Goal: Register for event/course

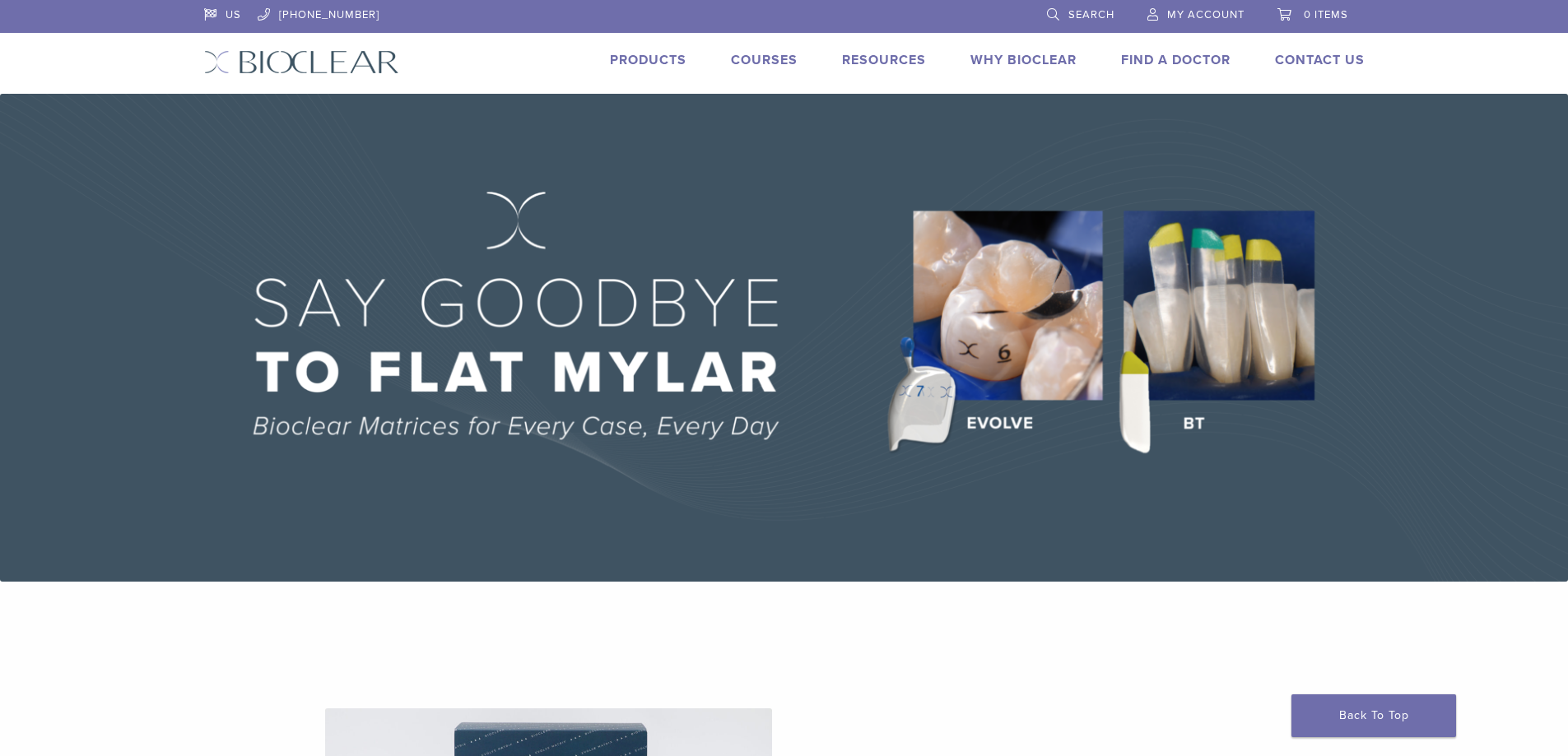
click at [1150, 421] on img at bounding box center [784, 338] width 1568 height 488
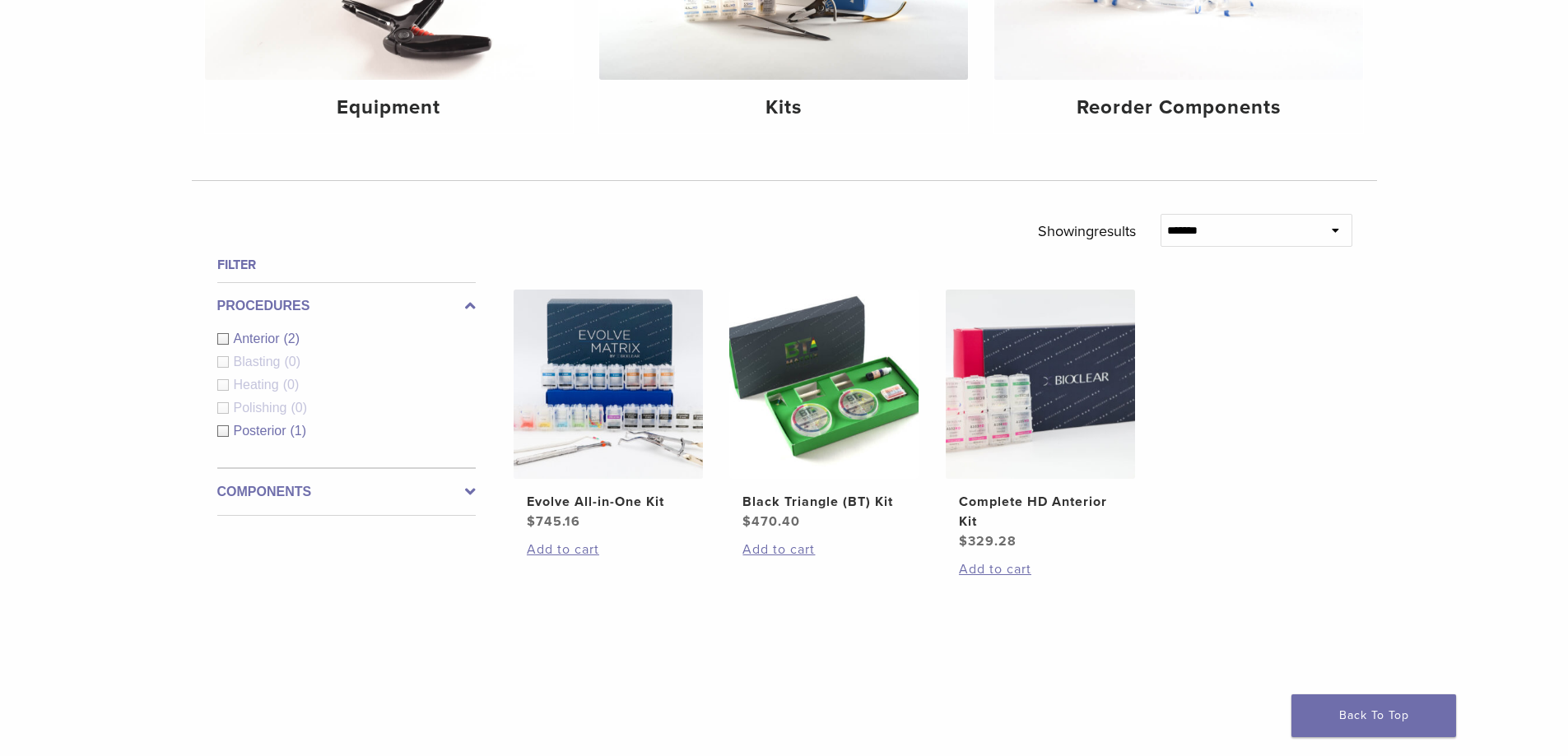
scroll to position [411, 0]
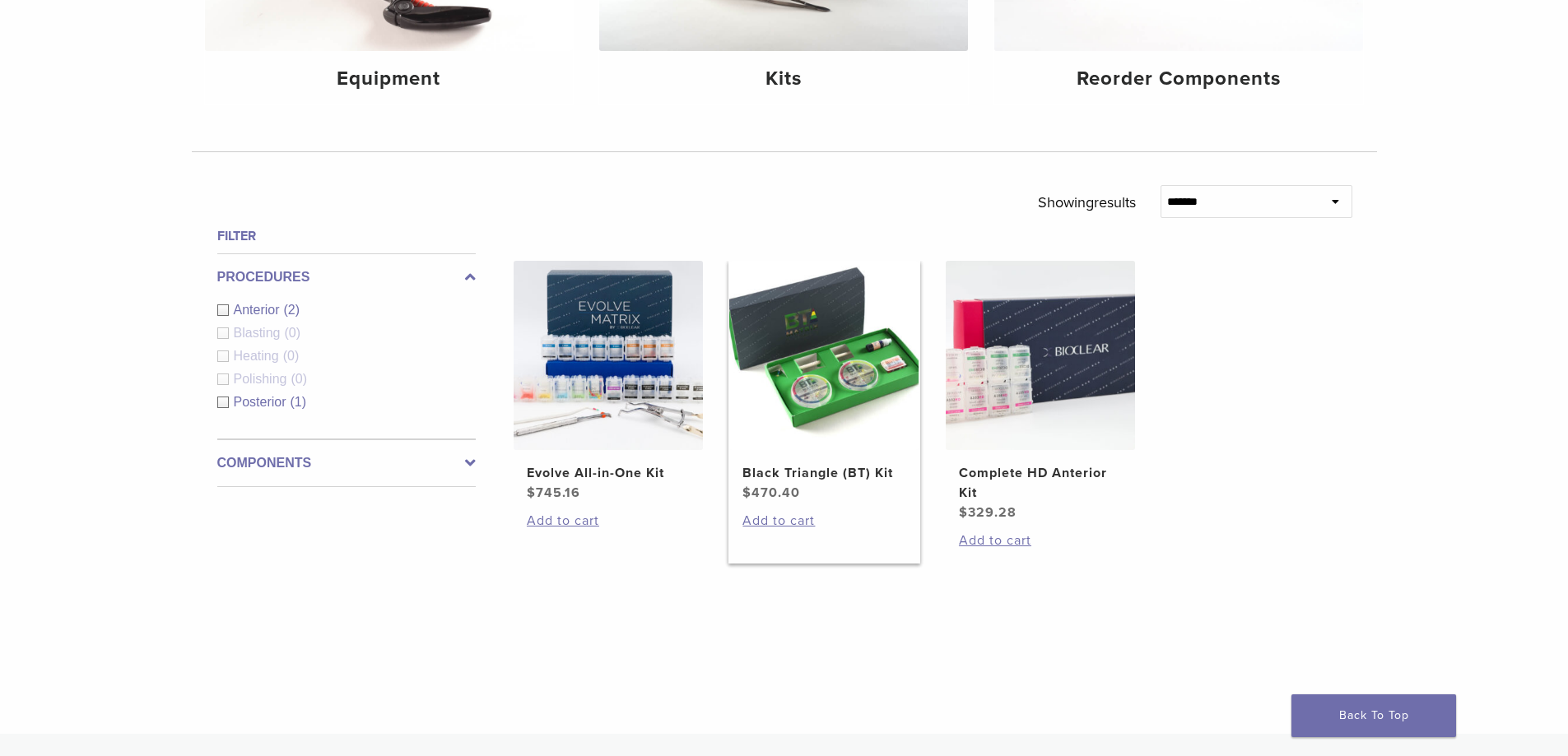
click at [844, 476] on h2 "Black Triangle (BT) Kit" at bounding box center [824, 473] width 163 height 20
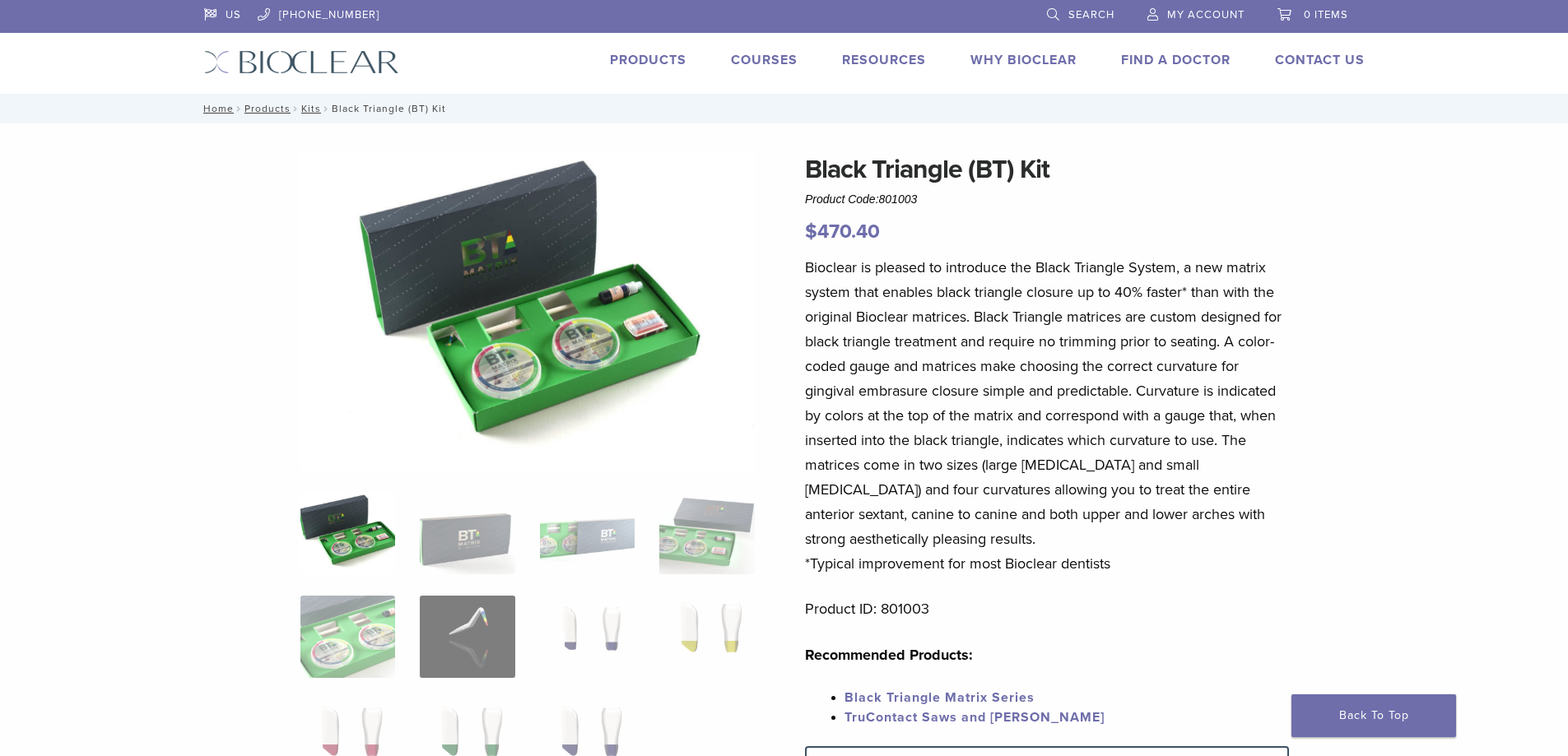
drag, startPoint x: 804, startPoint y: 278, endPoint x: 1111, endPoint y: 568, distance: 422.3
click at [1111, 568] on div "Black Triangle (BT) Kit Product Code: 801003 $ 470.40 Black Triangle (BT) Kit P…" at bounding box center [784, 697] width 1185 height 1095
click at [1111, 568] on p "Bioclear is pleased to introduce the Black Triangle System, a new matrix system…" at bounding box center [1046, 415] width 484 height 321
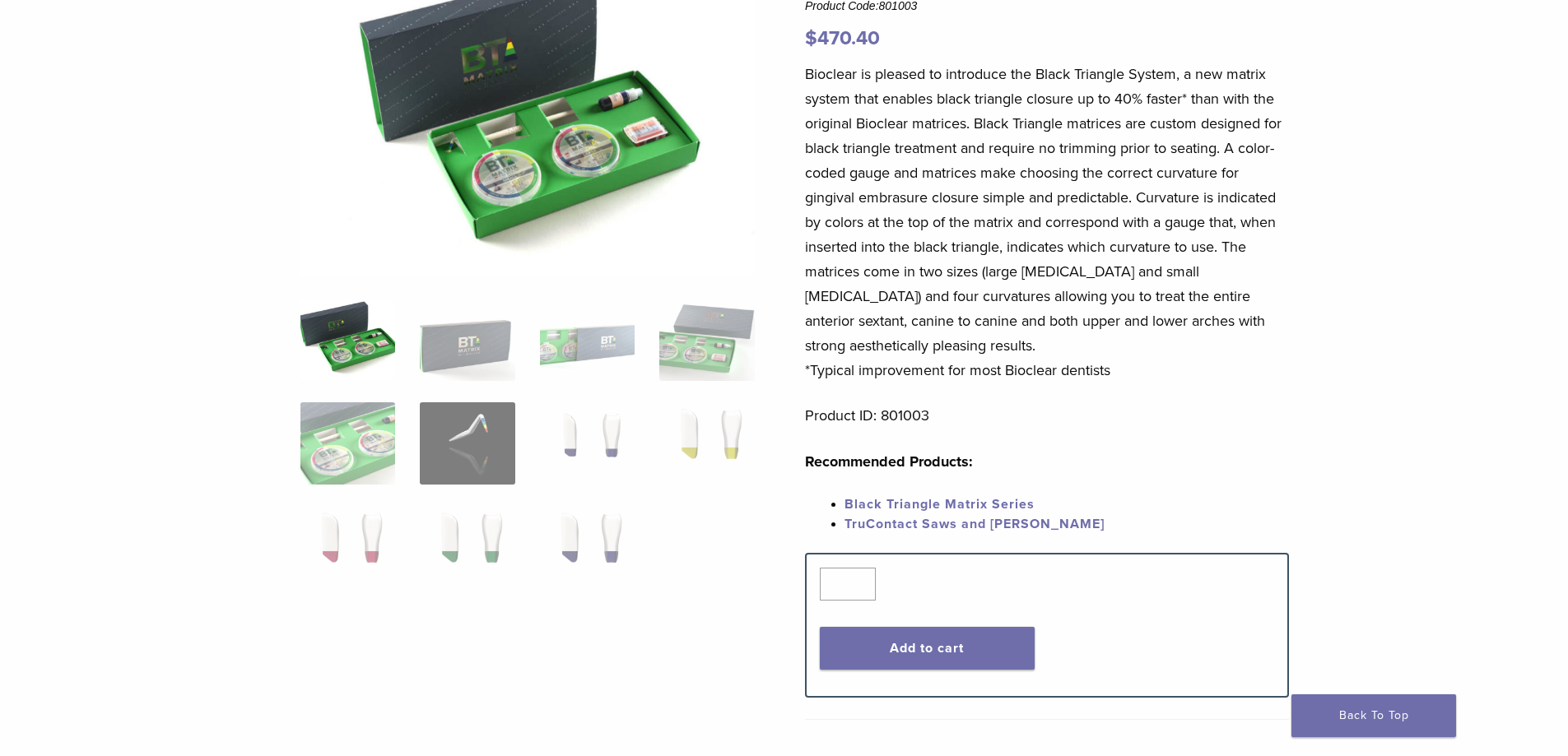
scroll to position [165, 0]
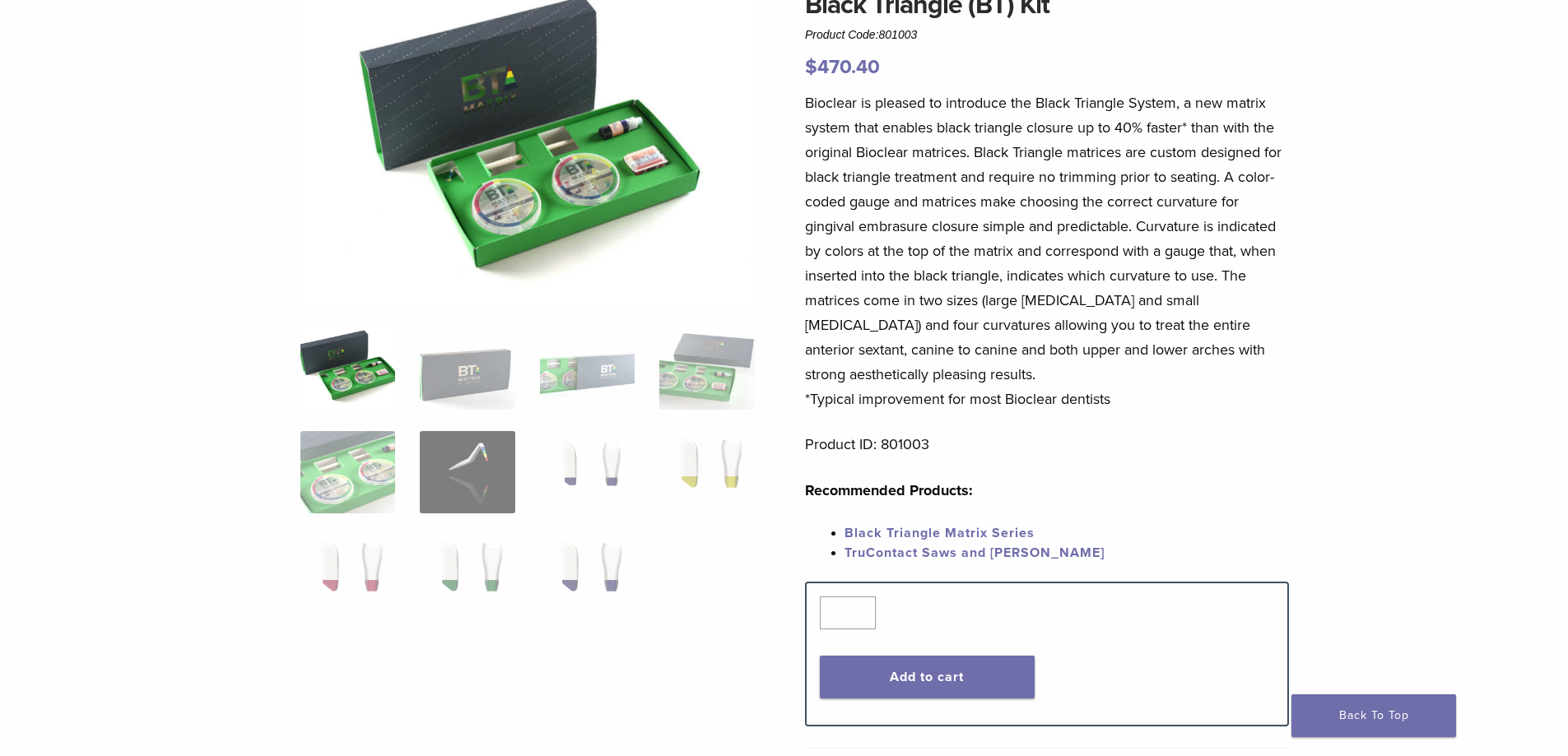
click at [880, 531] on link "Black Triangle Matrix Series" at bounding box center [940, 533] width 190 height 16
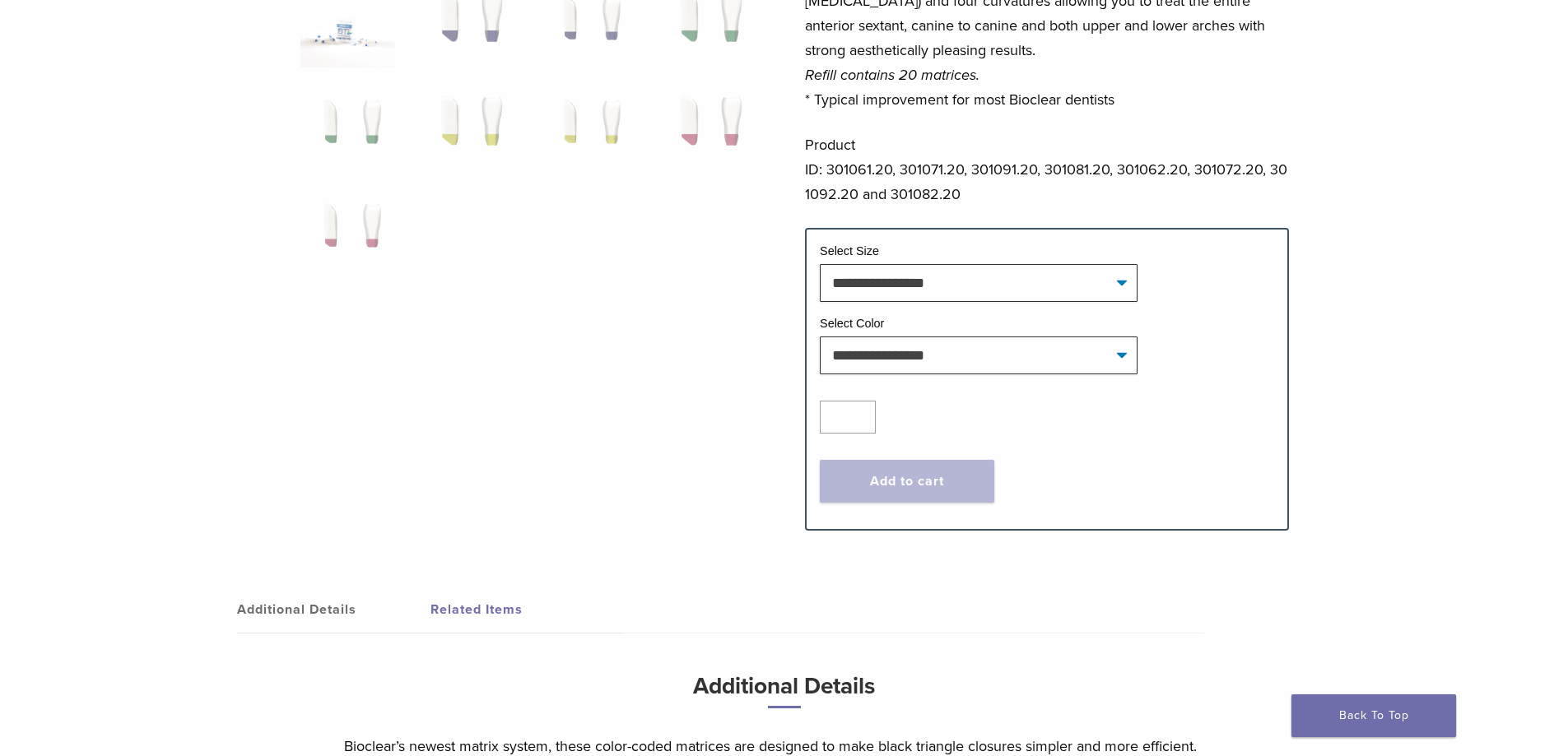
scroll to position [165, 0]
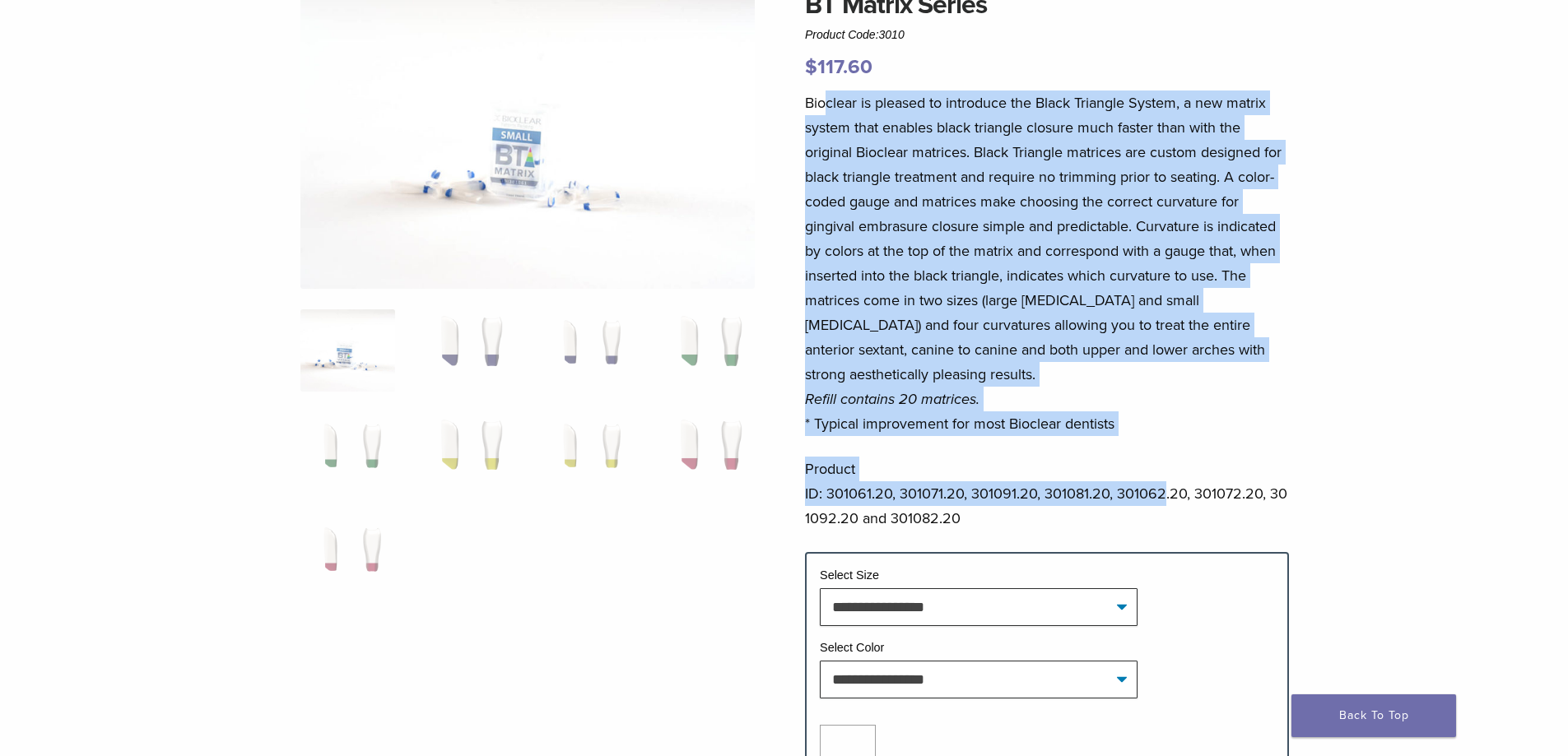
drag, startPoint x: 823, startPoint y: 111, endPoint x: 1165, endPoint y: 499, distance: 517.2
click at [1165, 499] on div "Bioclear is pleased to introduce the Black Triangle System, a new matrix system…" at bounding box center [1046, 321] width 484 height 462
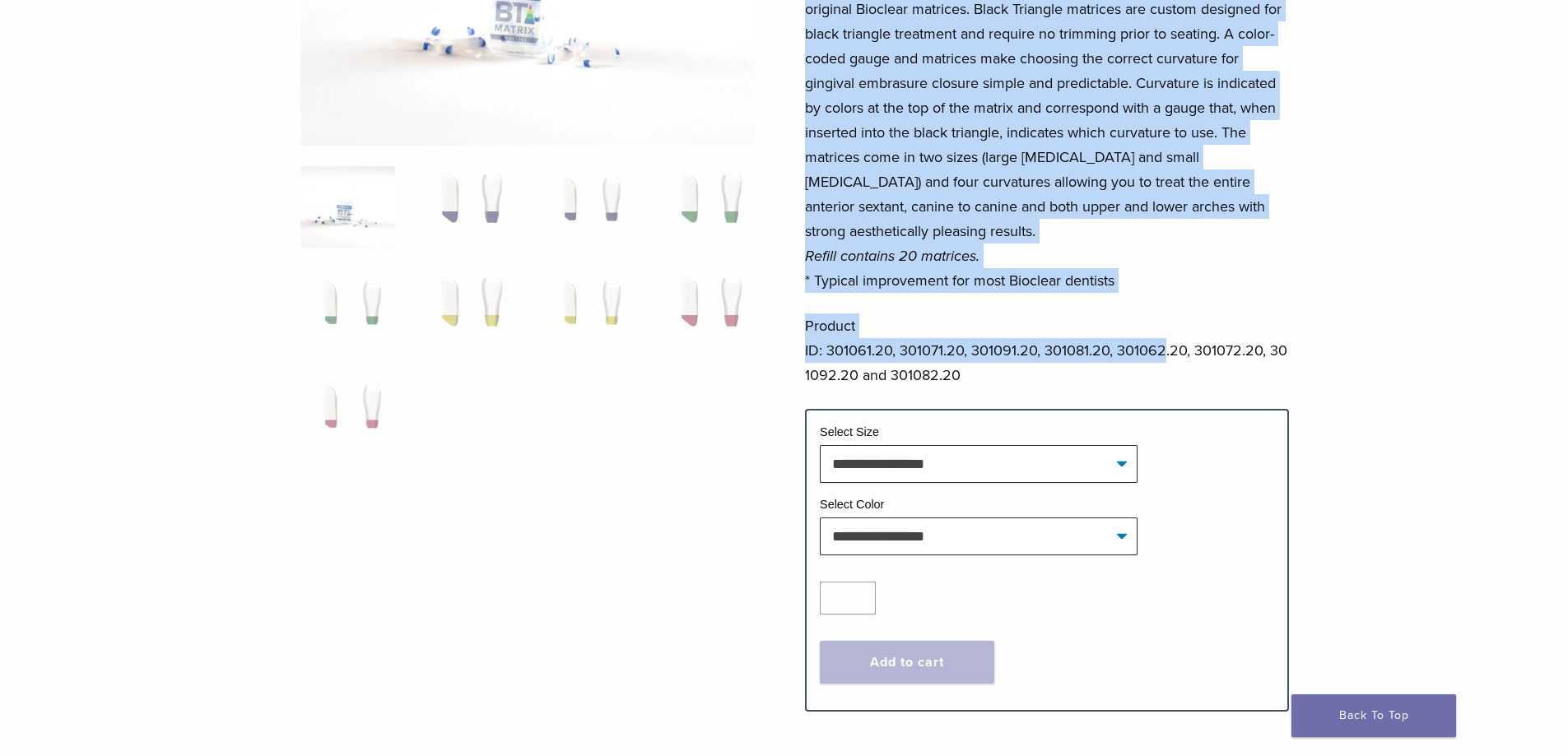
scroll to position [411, 0]
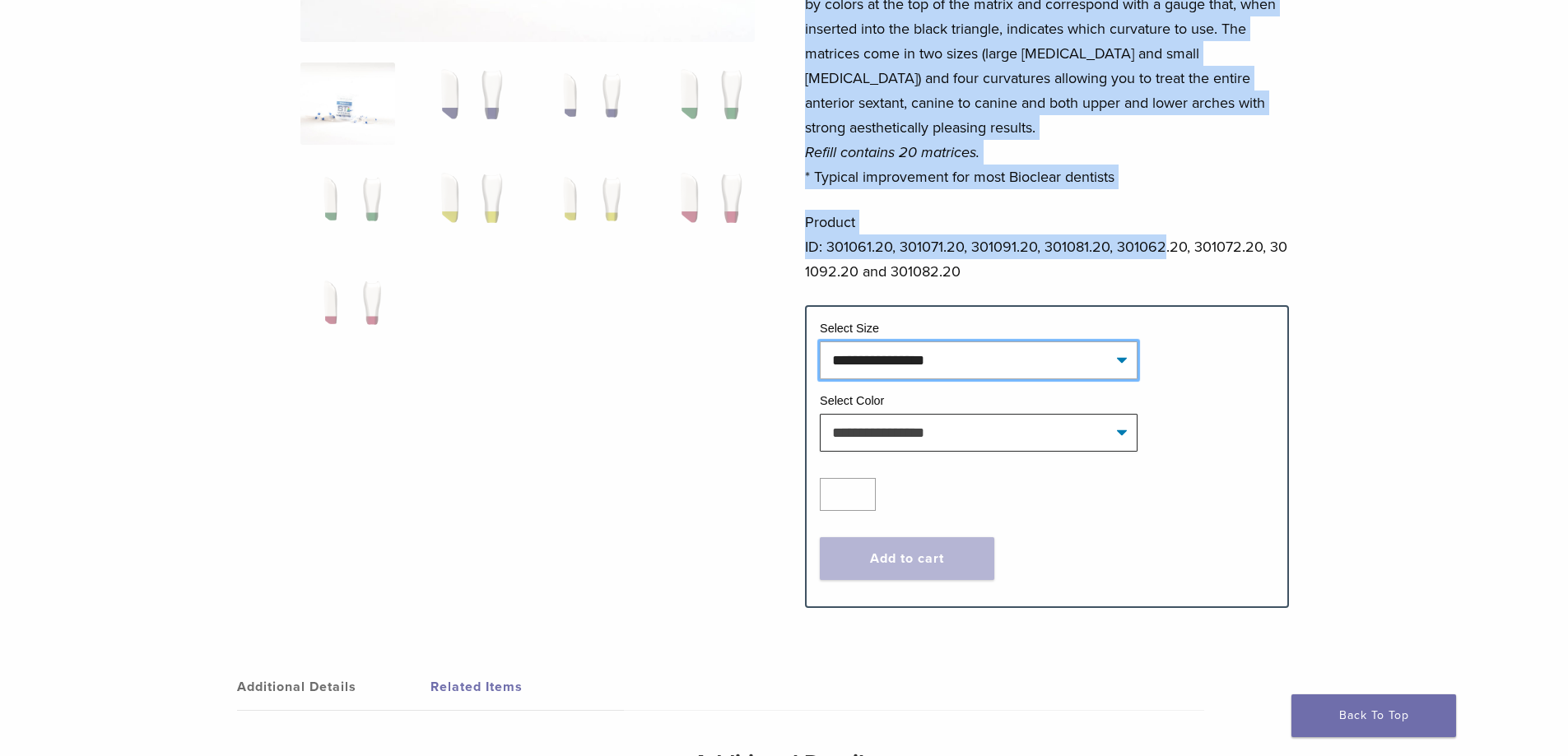
click at [1007, 361] on select "**********" at bounding box center [979, 361] width 318 height 38
click at [1121, 354] on select "**********" at bounding box center [979, 361] width 318 height 38
click at [1122, 354] on select "**********" at bounding box center [979, 361] width 318 height 38
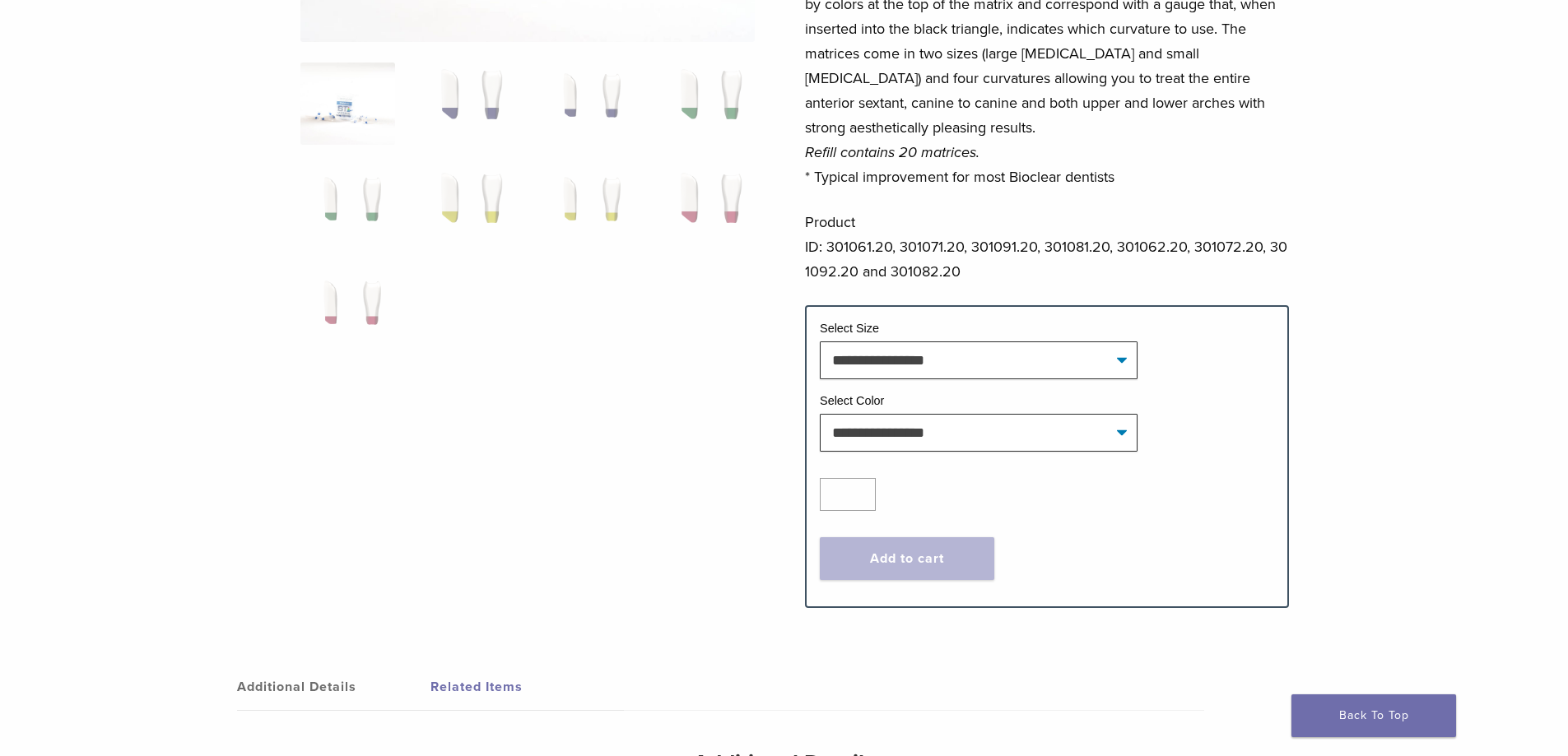
click at [1201, 375] on span "**********" at bounding box center [1046, 361] width 454 height 38
click at [1086, 424] on select "**********" at bounding box center [979, 433] width 318 height 38
click at [1181, 408] on td "Select Color" at bounding box center [1046, 403] width 454 height 21
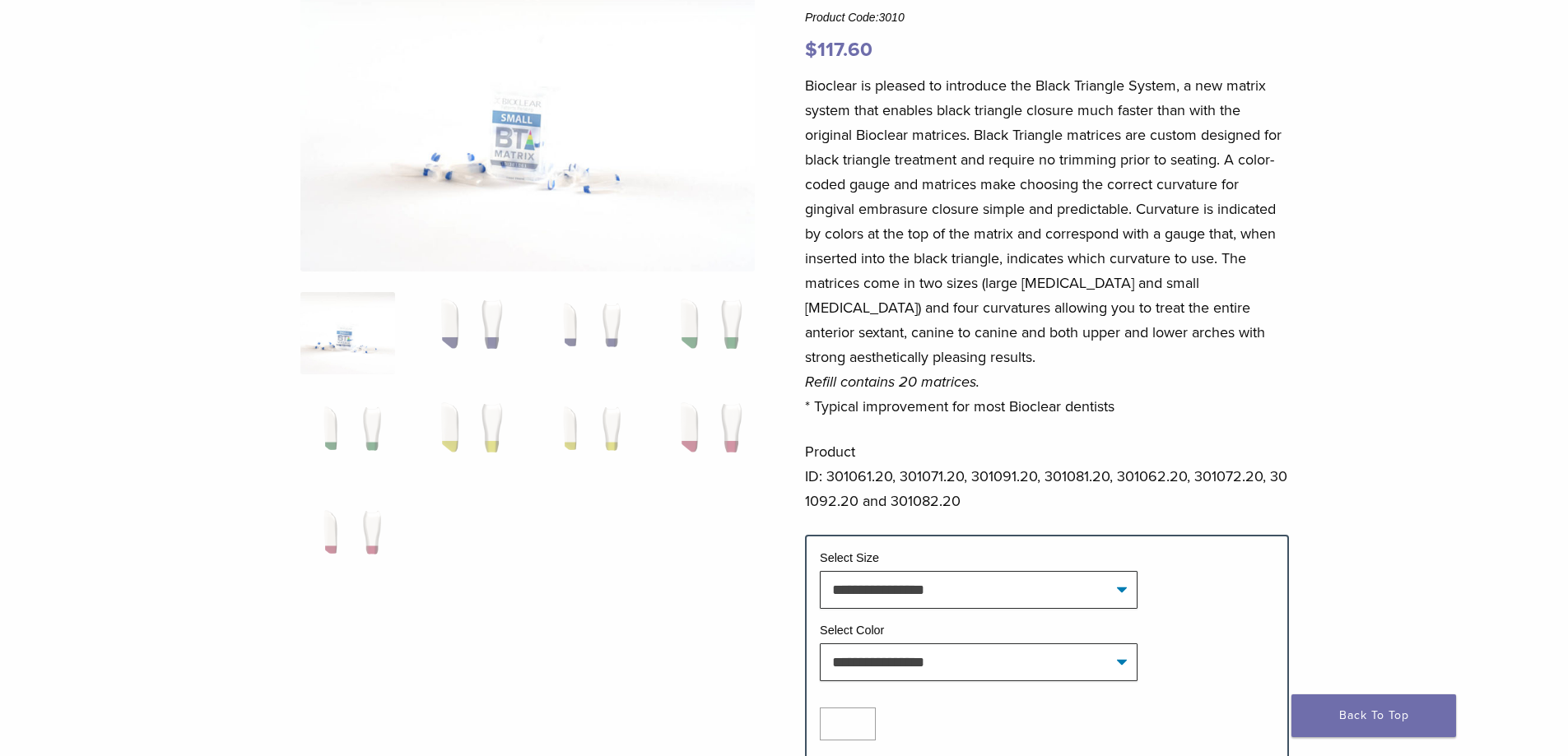
scroll to position [165, 0]
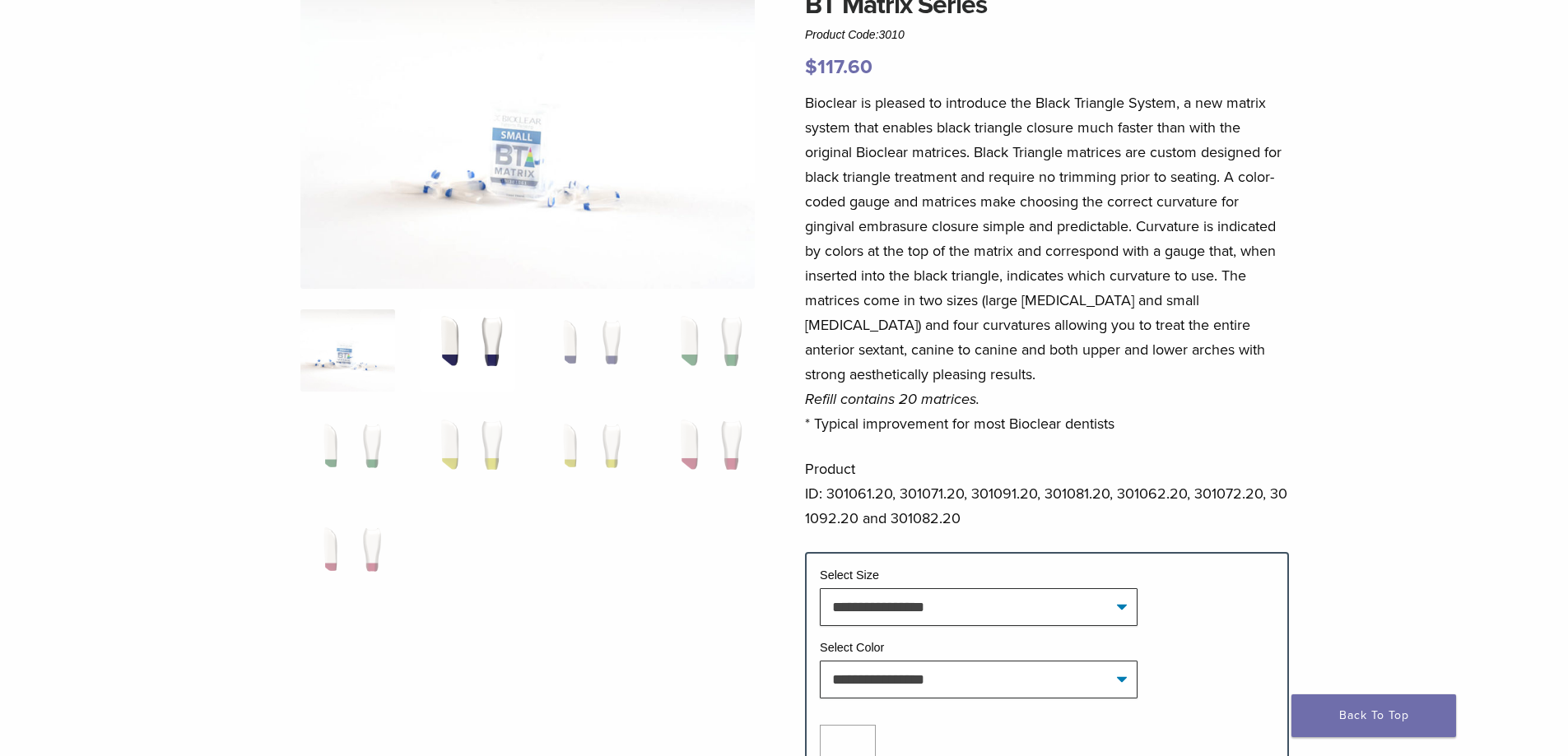
click at [484, 362] on img at bounding box center [466, 350] width 94 height 82
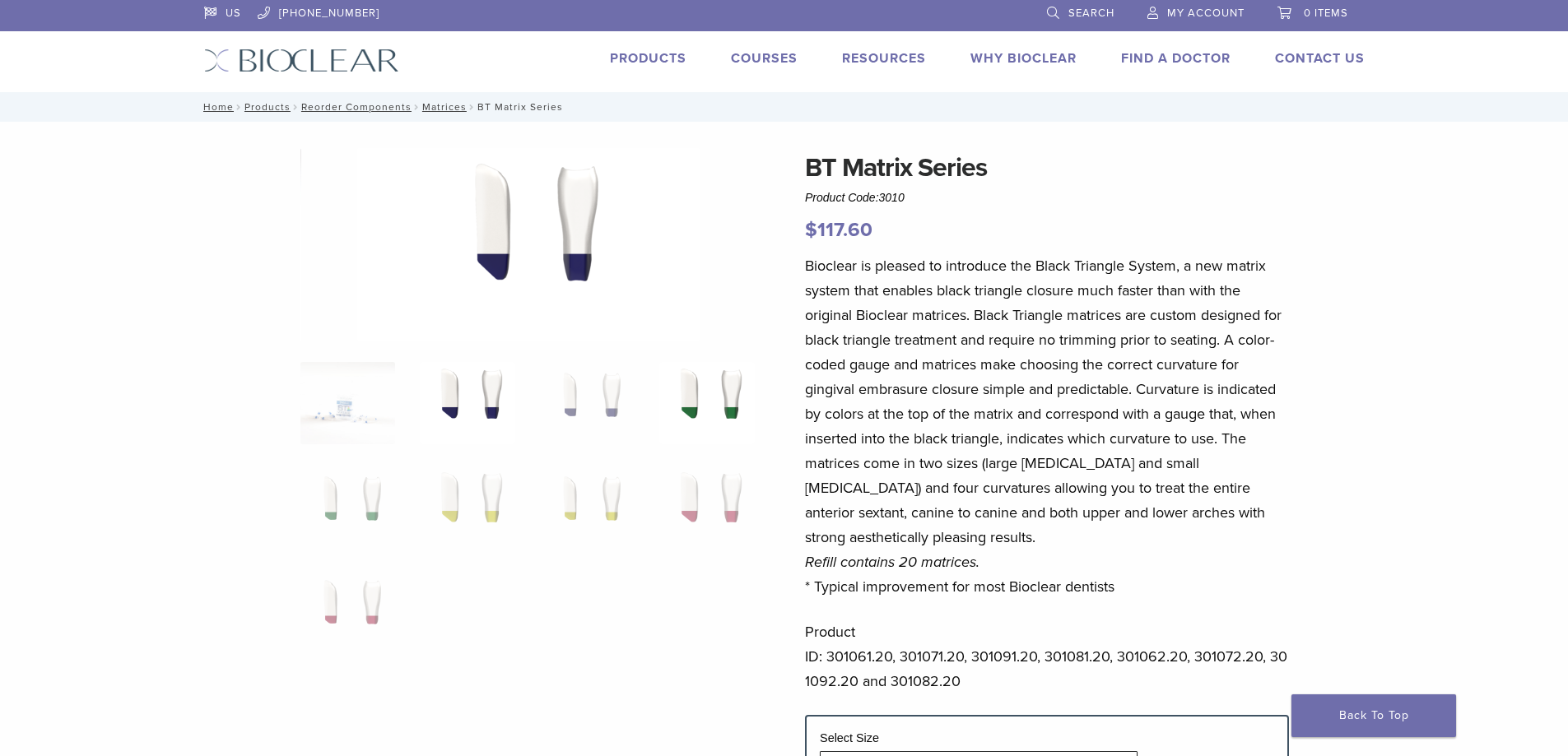
scroll to position [0, 0]
click at [579, 412] on img at bounding box center [586, 405] width 94 height 82
click at [727, 403] on img at bounding box center [705, 405] width 94 height 82
click at [709, 500] on img at bounding box center [705, 508] width 94 height 82
click at [605, 499] on img at bounding box center [586, 508] width 94 height 82
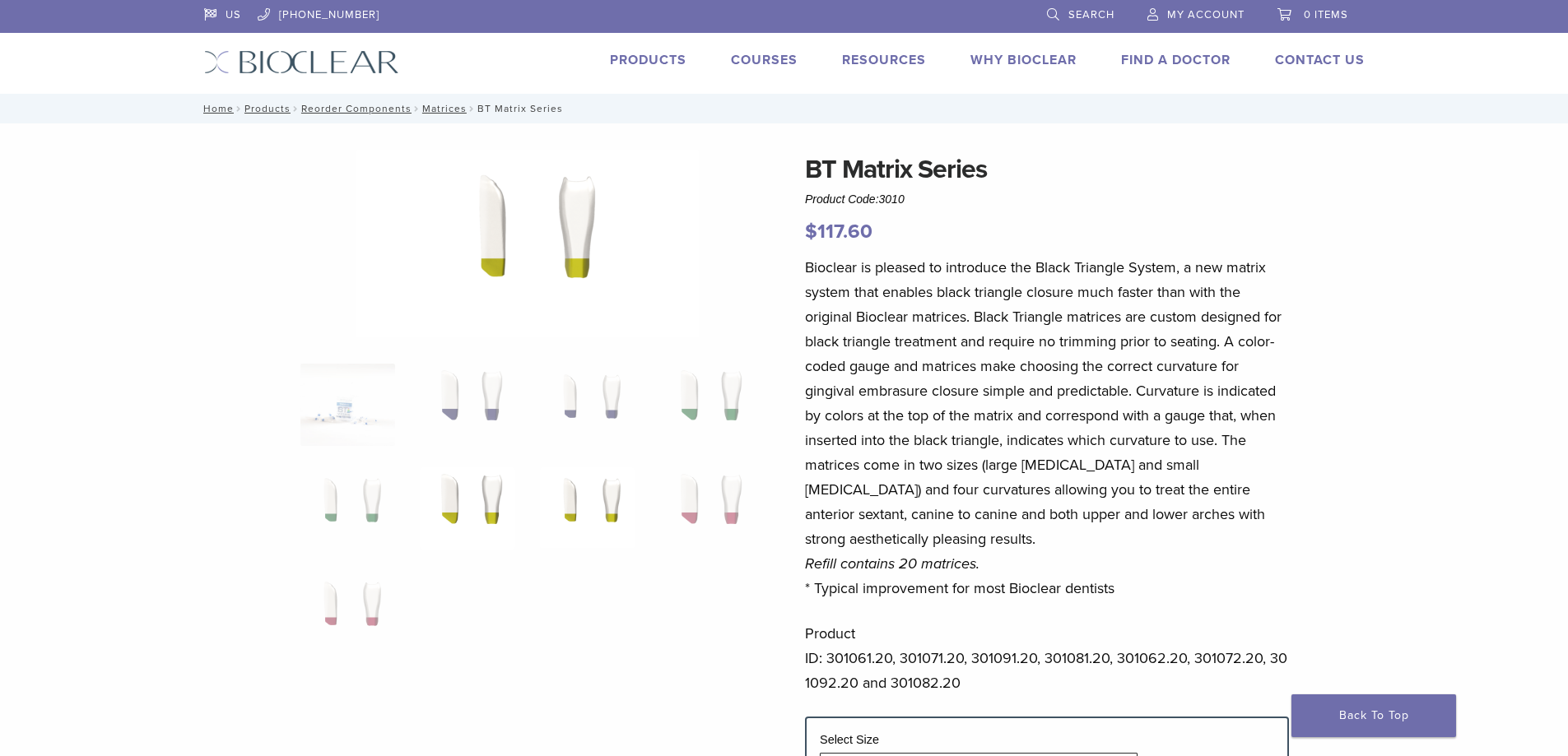
click at [480, 492] on img at bounding box center [466, 508] width 94 height 82
click at [350, 487] on img at bounding box center [347, 508] width 94 height 82
click at [348, 419] on img at bounding box center [347, 405] width 94 height 82
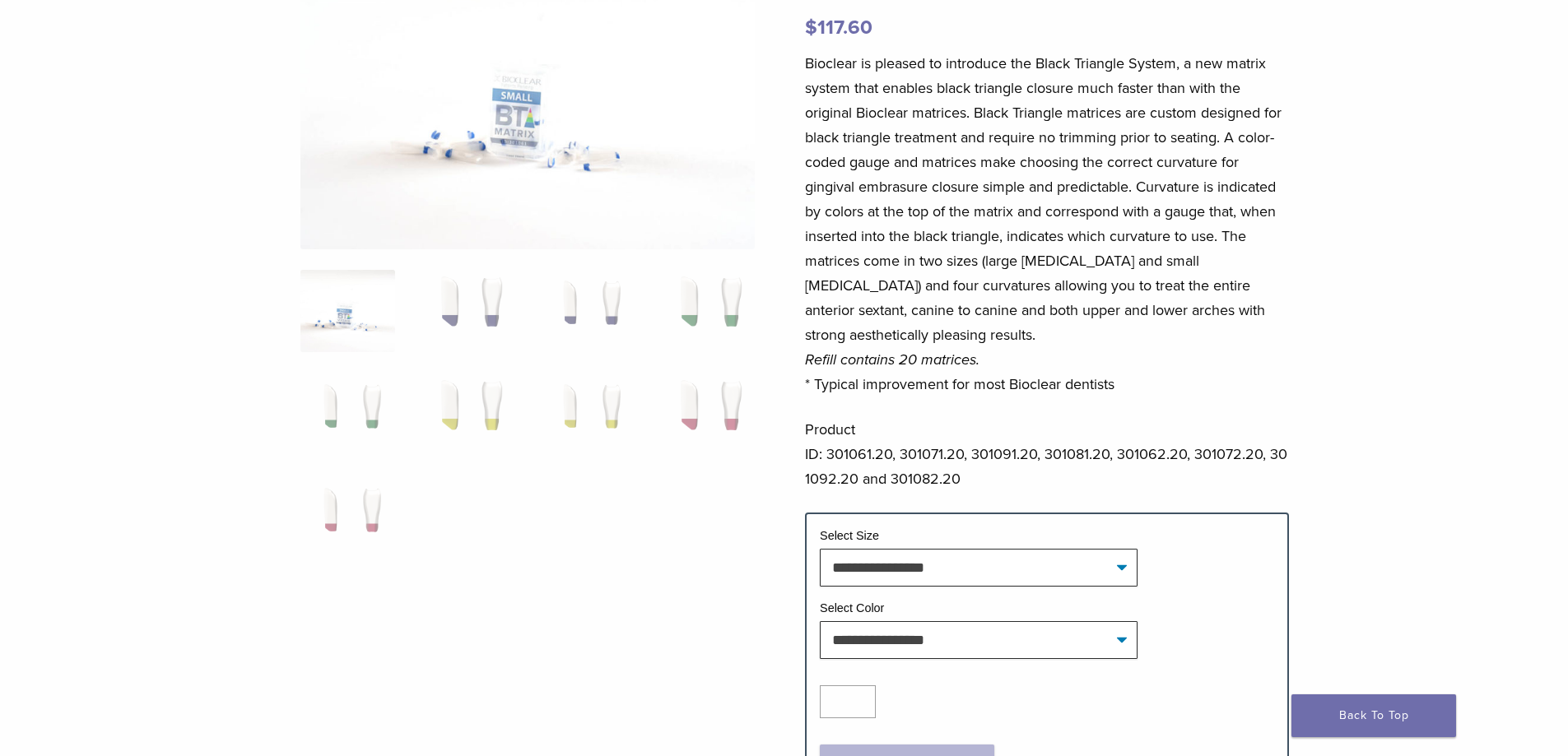
scroll to position [247, 0]
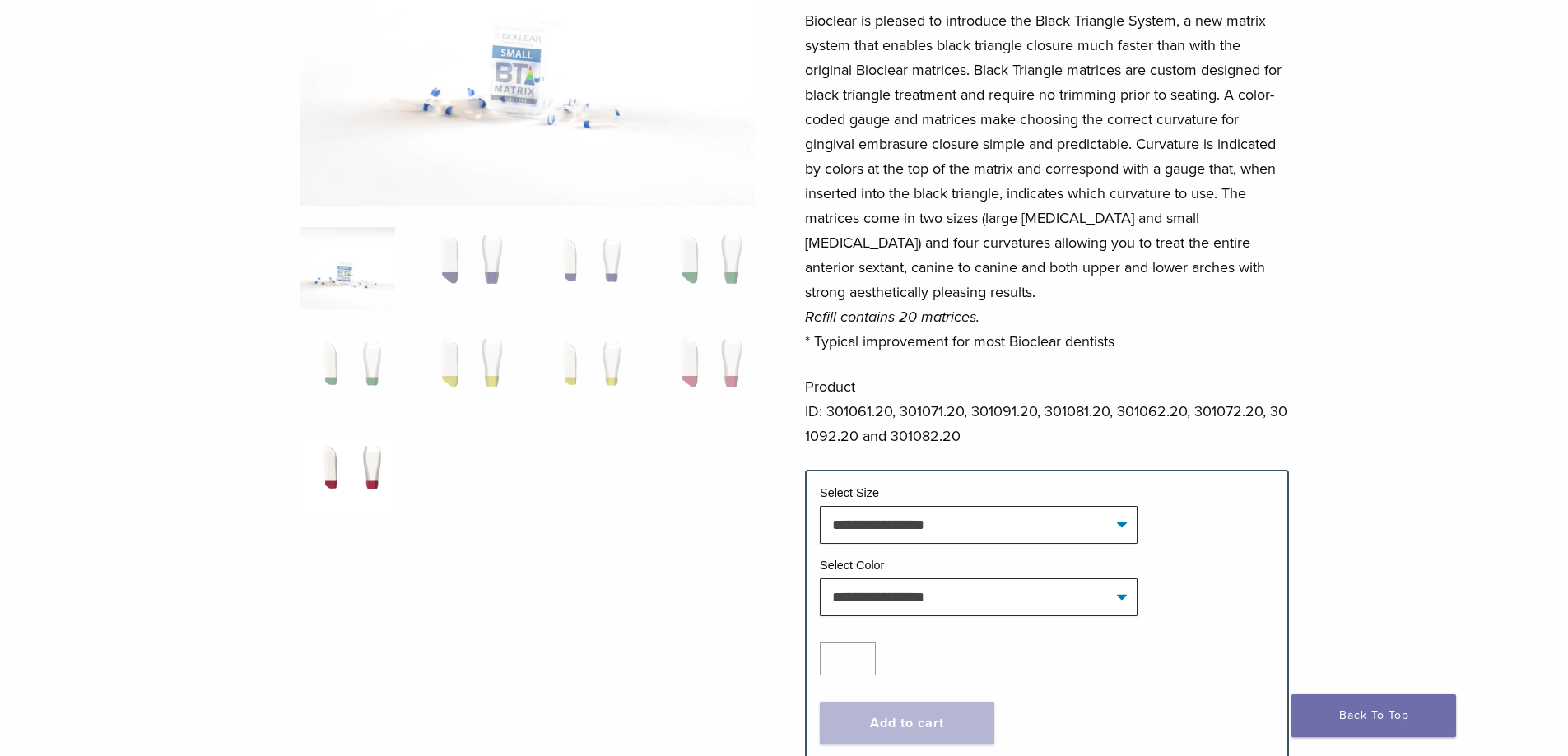
click at [349, 471] on img at bounding box center [347, 475] width 94 height 82
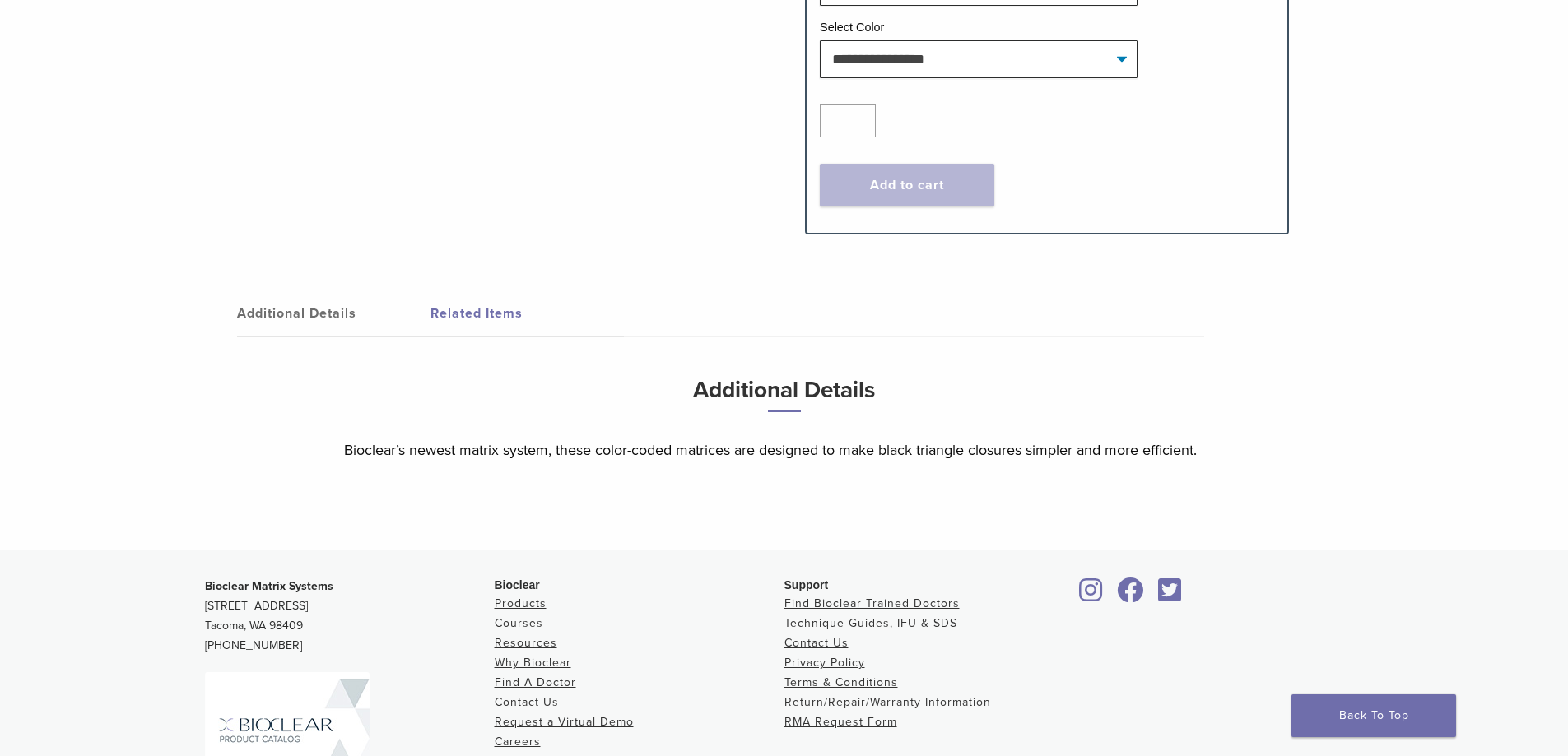
scroll to position [823, 0]
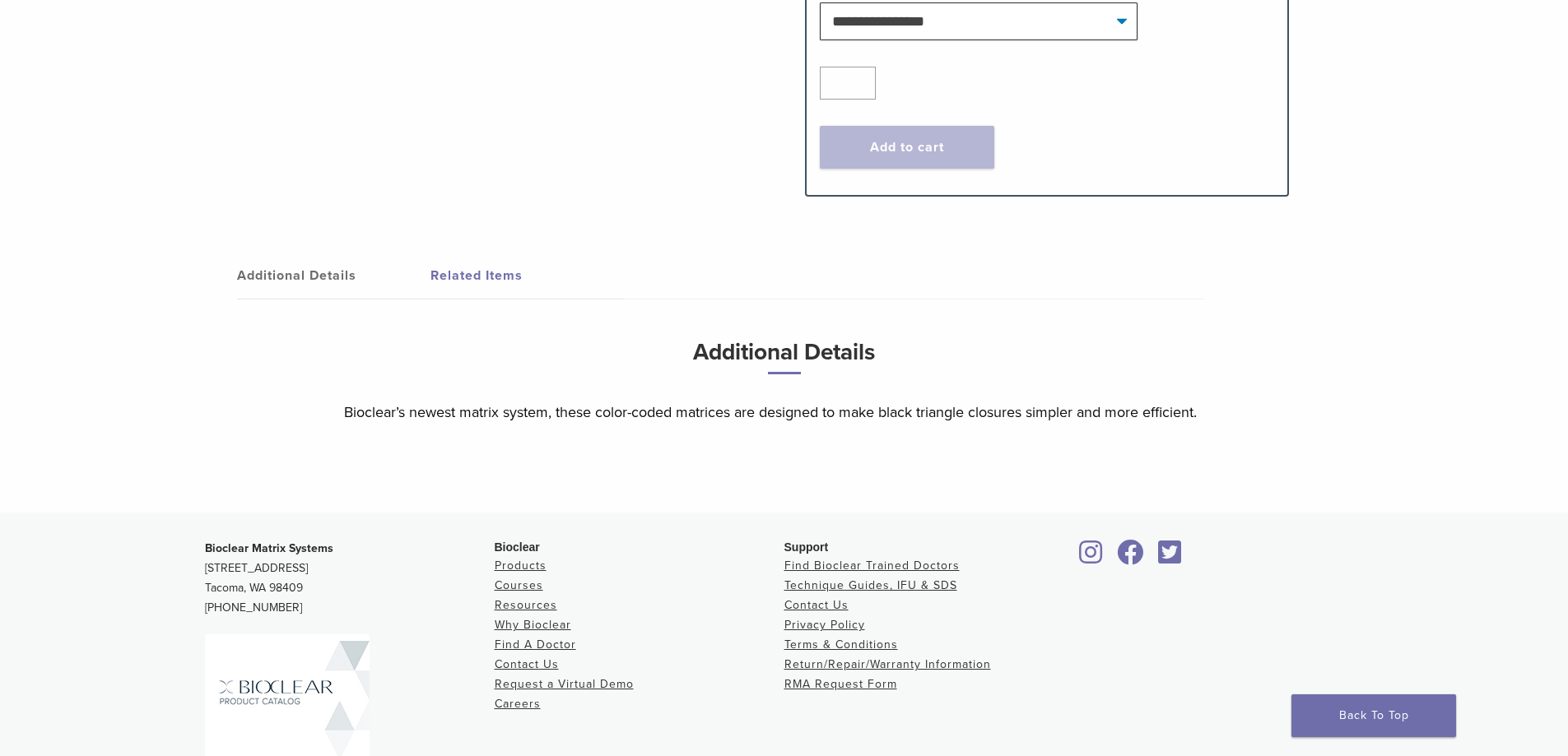
click at [496, 279] on link "Related Items" at bounding box center [526, 275] width 193 height 46
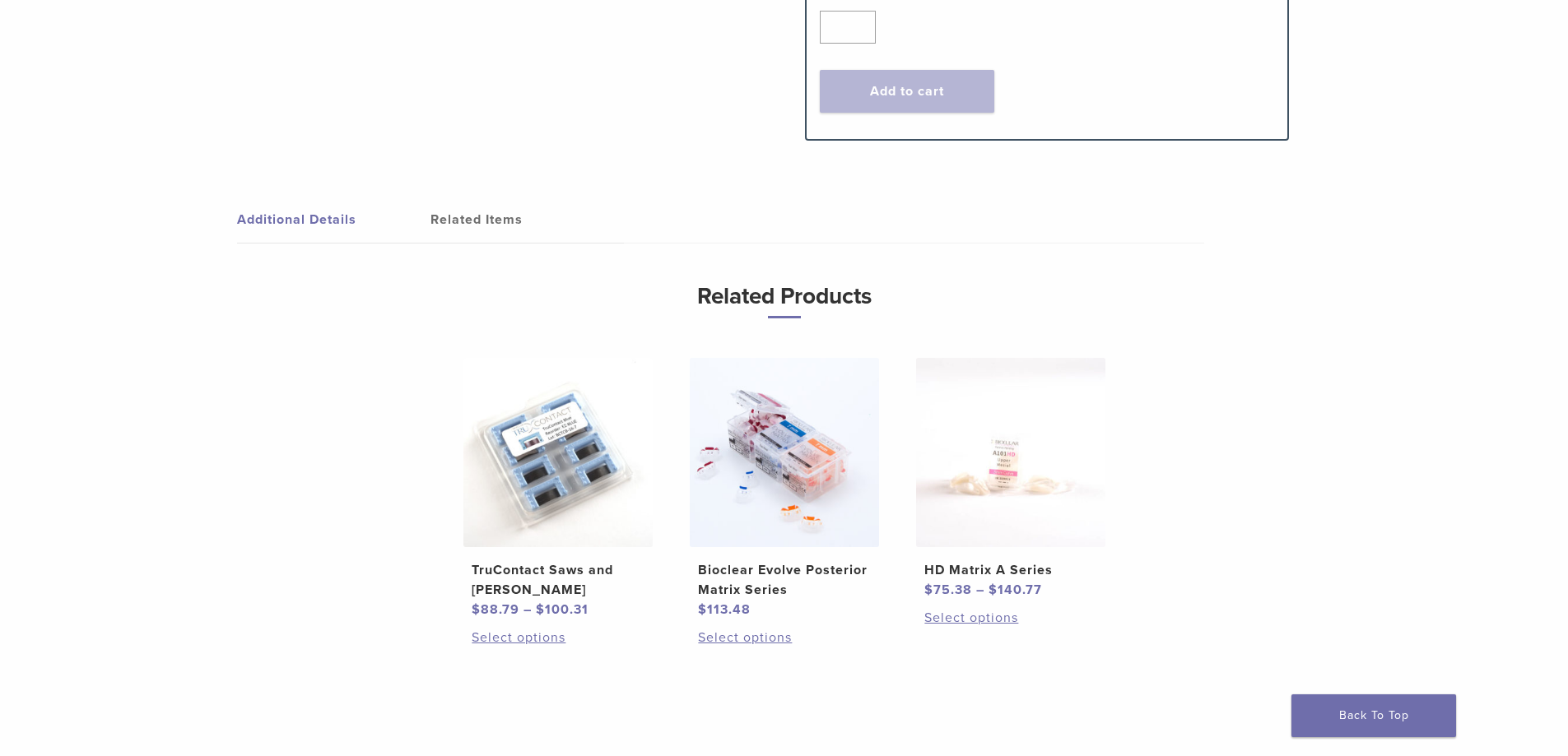
scroll to position [0, 0]
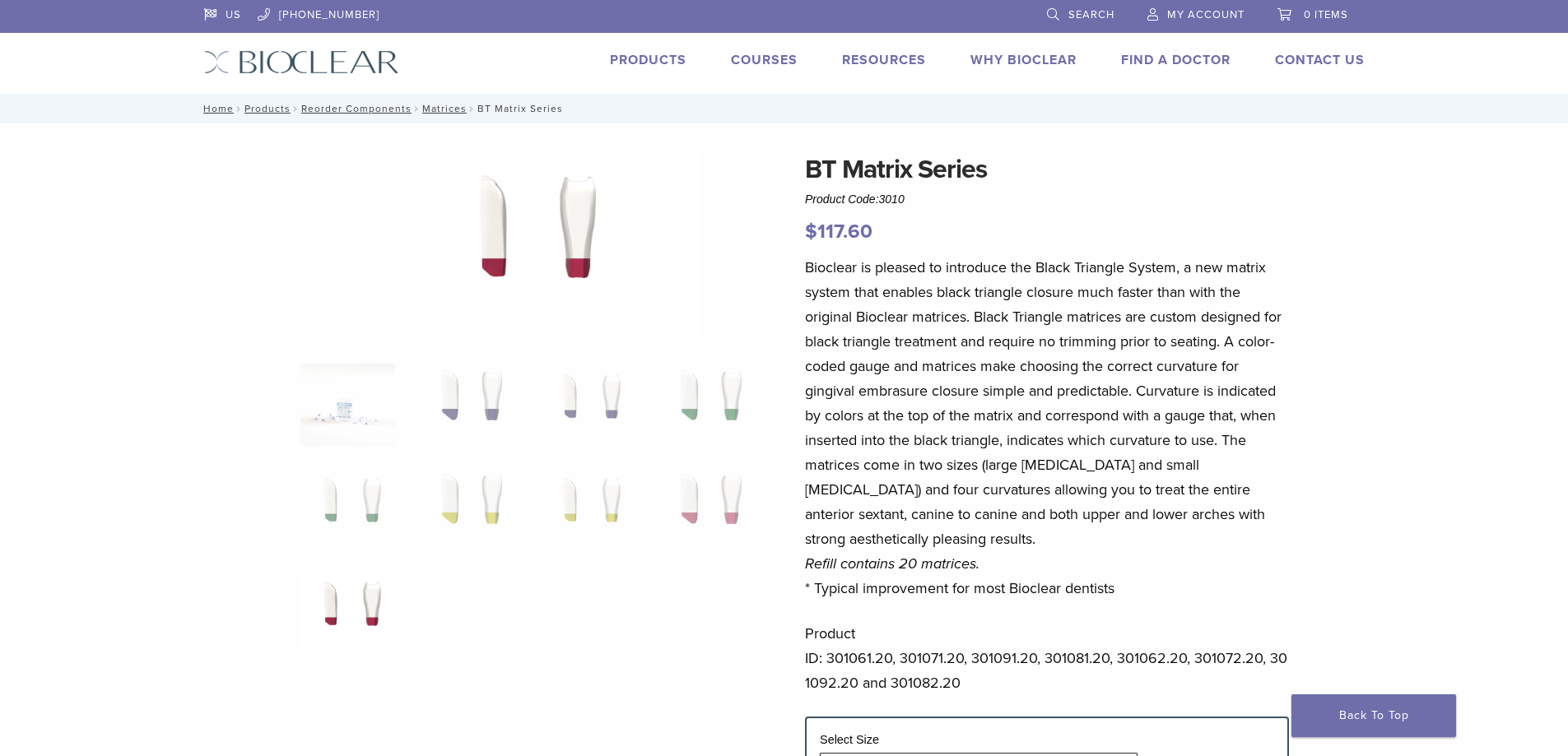
click at [770, 59] on link "Courses" at bounding box center [764, 59] width 67 height 16
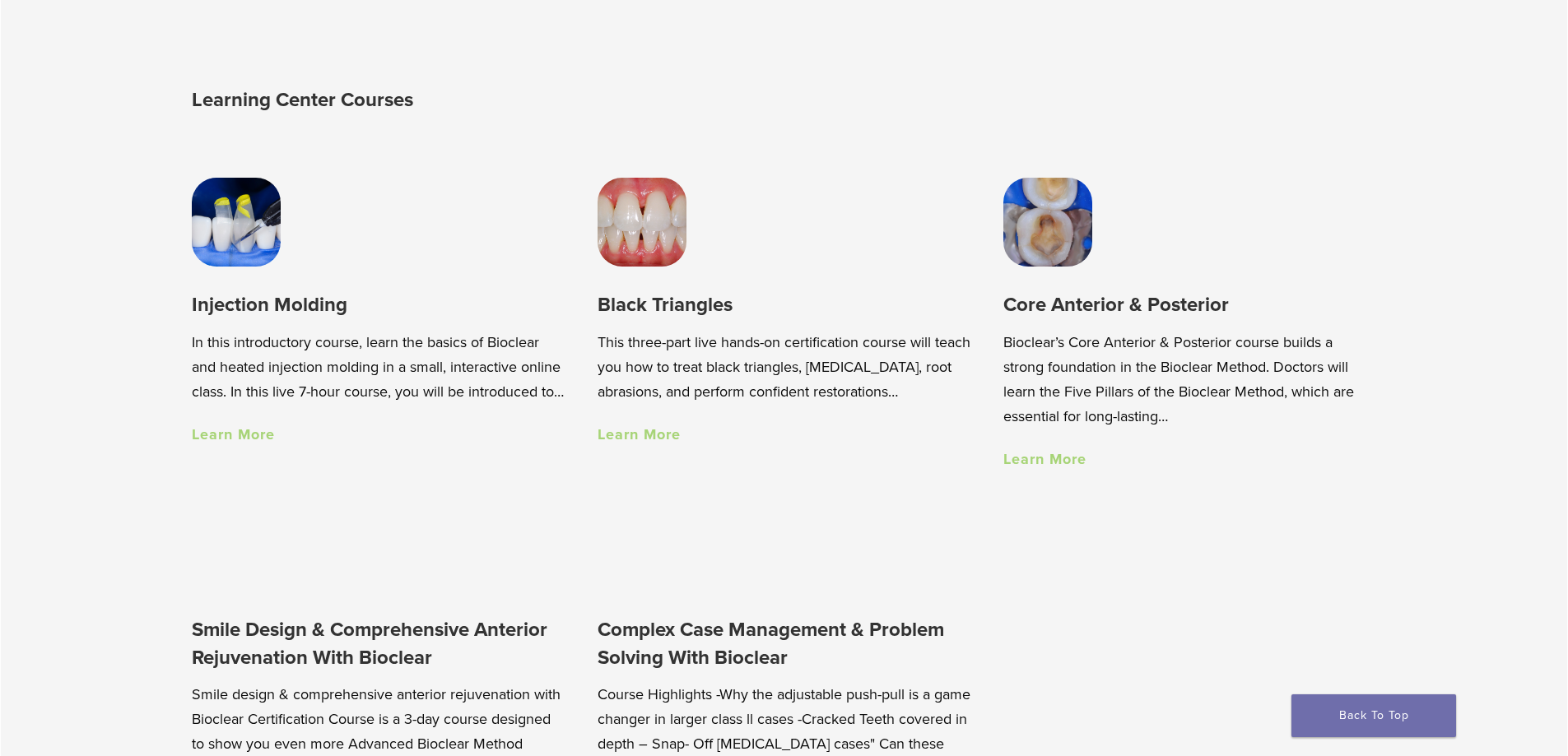
scroll to position [1235, 0]
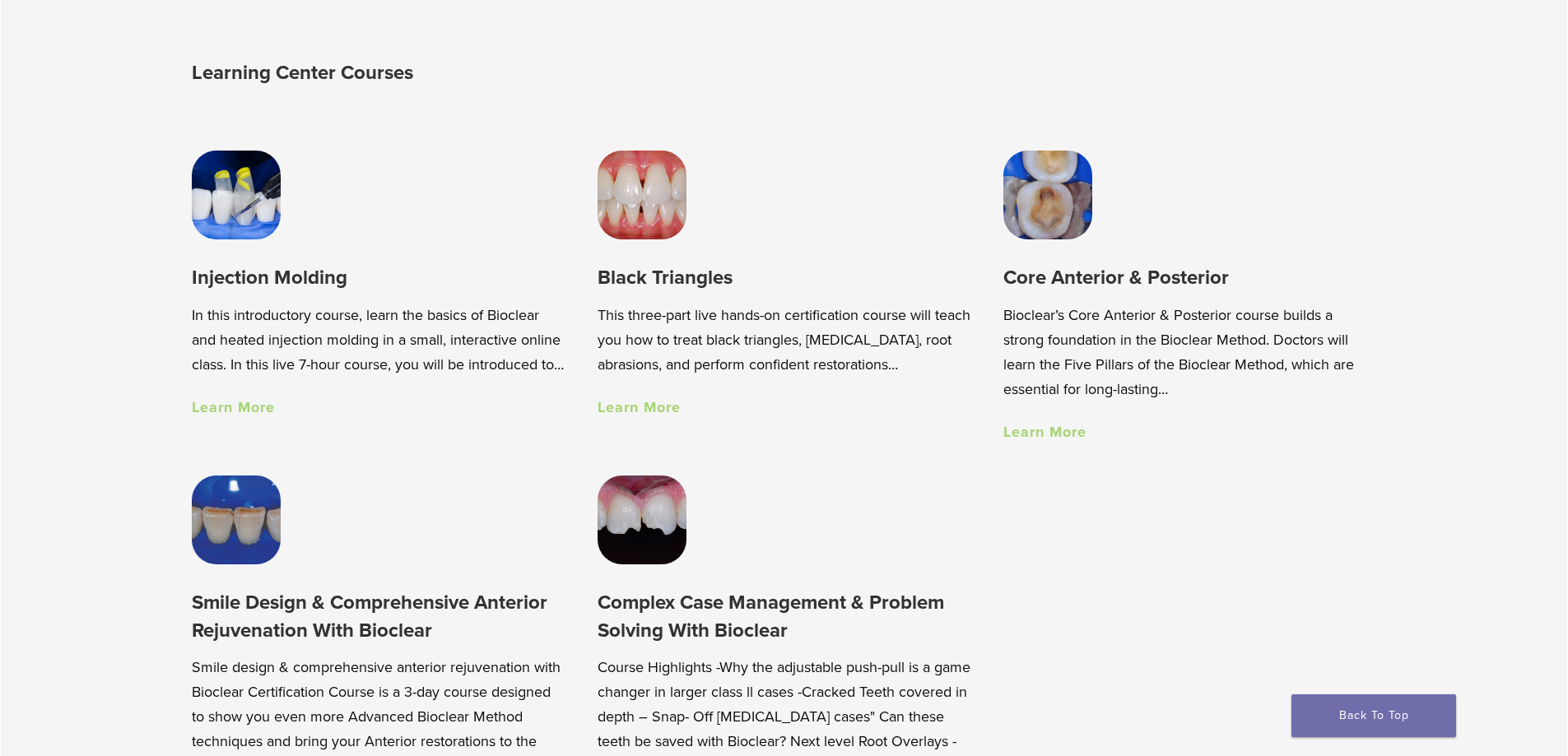
click at [649, 410] on link "Learn More" at bounding box center [639, 407] width 83 height 18
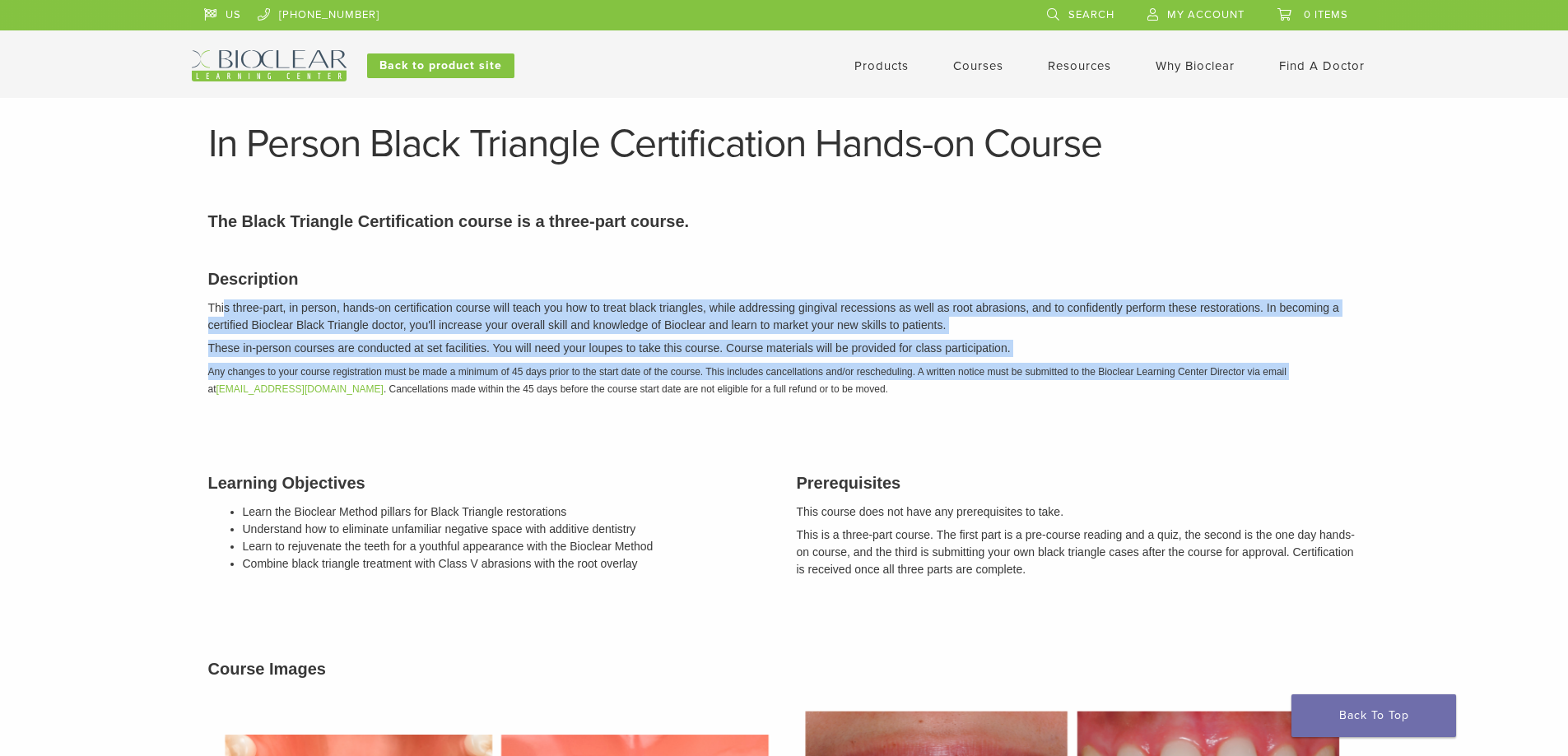
drag, startPoint x: 226, startPoint y: 301, endPoint x: 205, endPoint y: 398, distance: 99.2
click at [205, 398] on div "Description This three-part, in person, hands-on certification course will teac…" at bounding box center [784, 330] width 1177 height 169
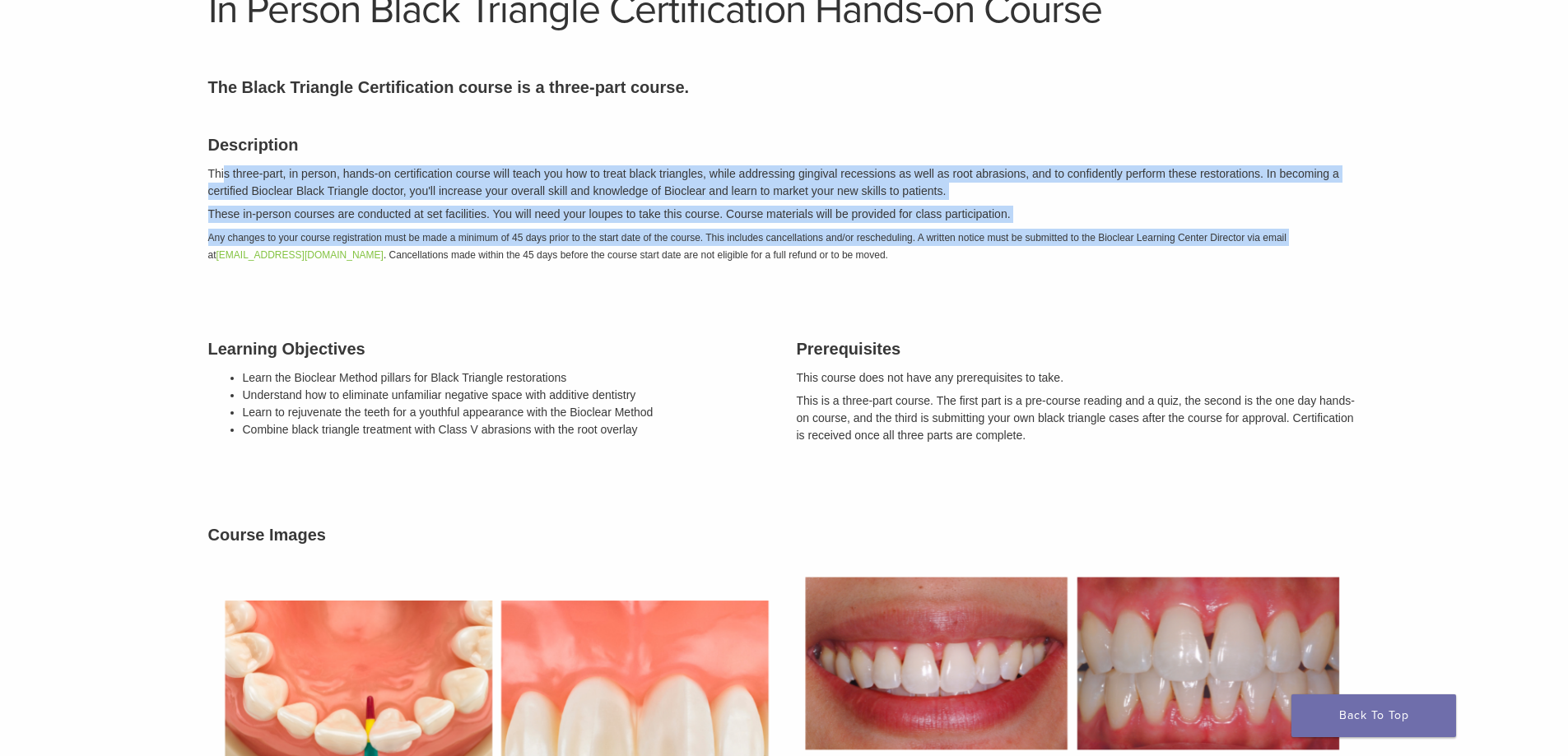
scroll to position [165, 0]
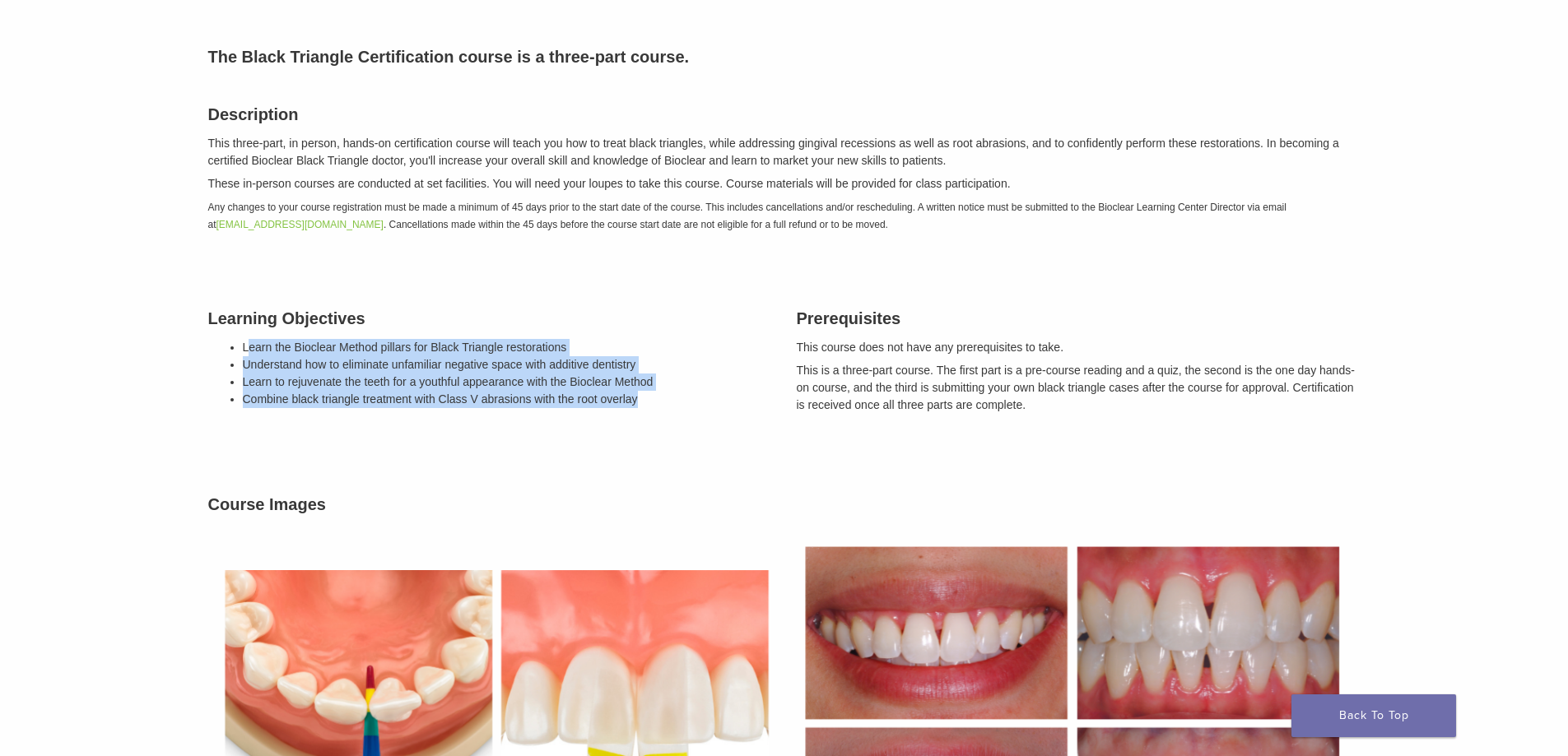
drag, startPoint x: 251, startPoint y: 342, endPoint x: 654, endPoint y: 403, distance: 407.6
click at [654, 403] on ul "Learn the Bioclear Method pillars for Black Triangle restorations Understand ho…" at bounding box center [507, 373] width 529 height 70
click at [654, 403] on li "Combine black triangle treatment with Class V abrasions with the root overlay" at bounding box center [507, 400] width 529 height 17
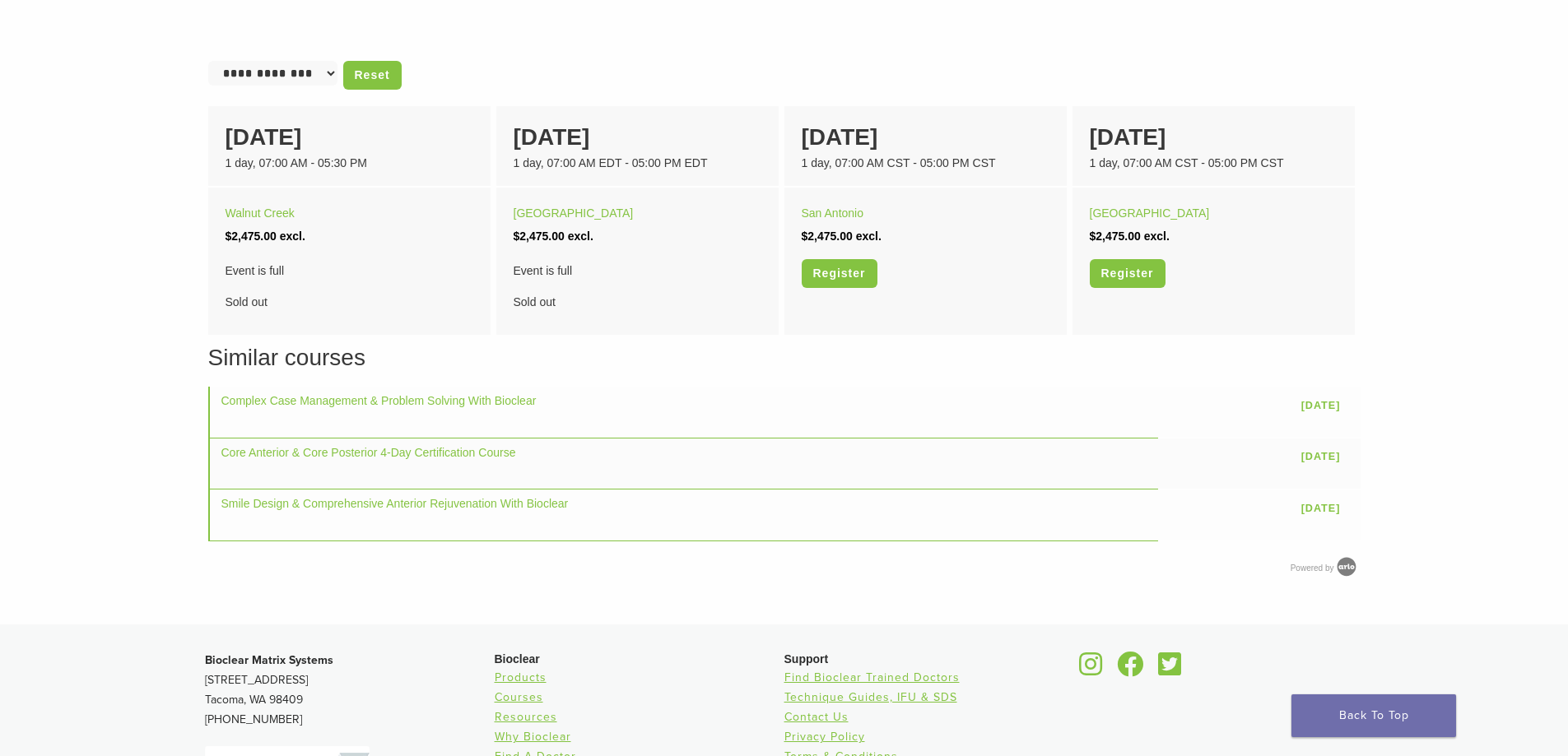
scroll to position [1070, 0]
click at [294, 76] on select "**********" at bounding box center [273, 75] width 129 height 25
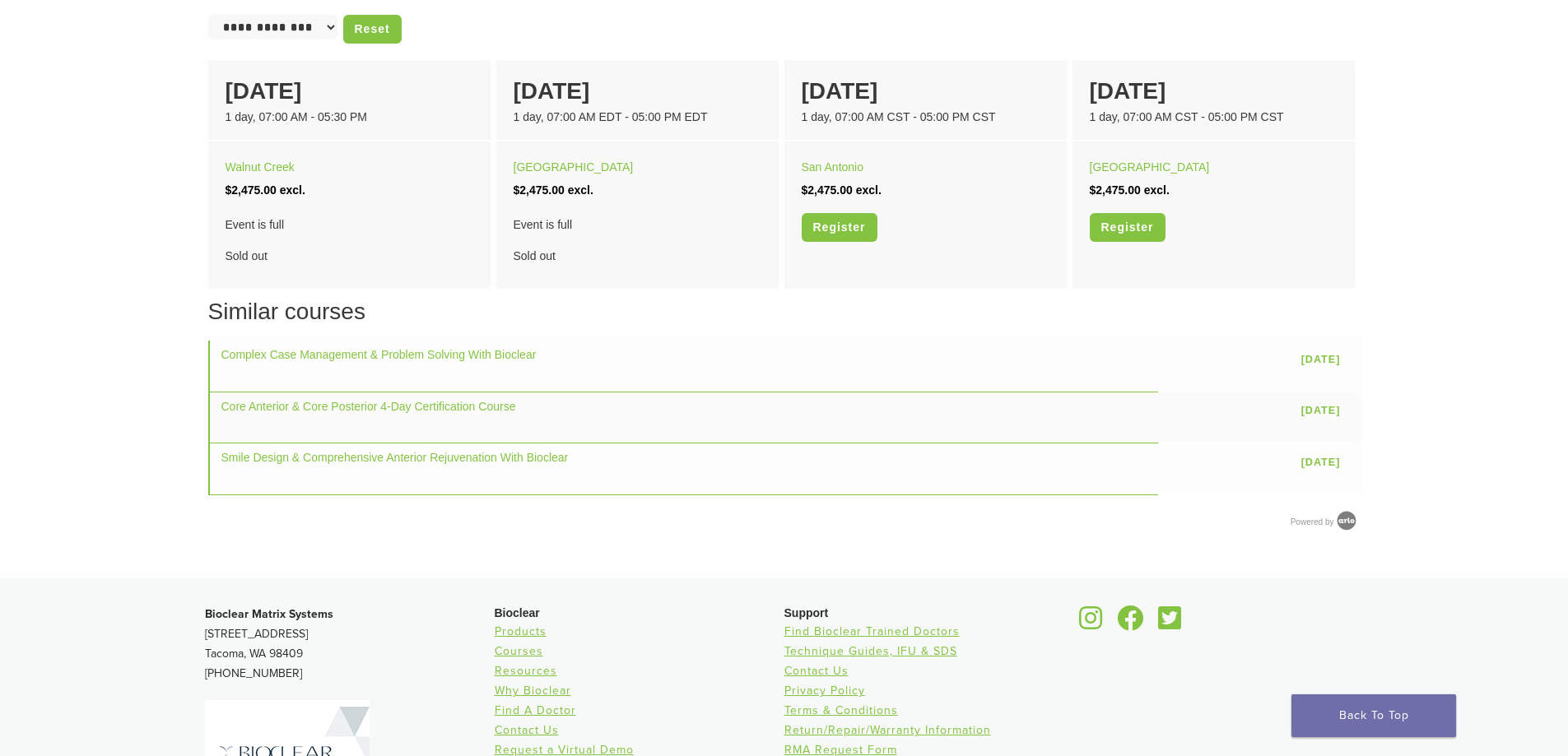
scroll to position [1124, 0]
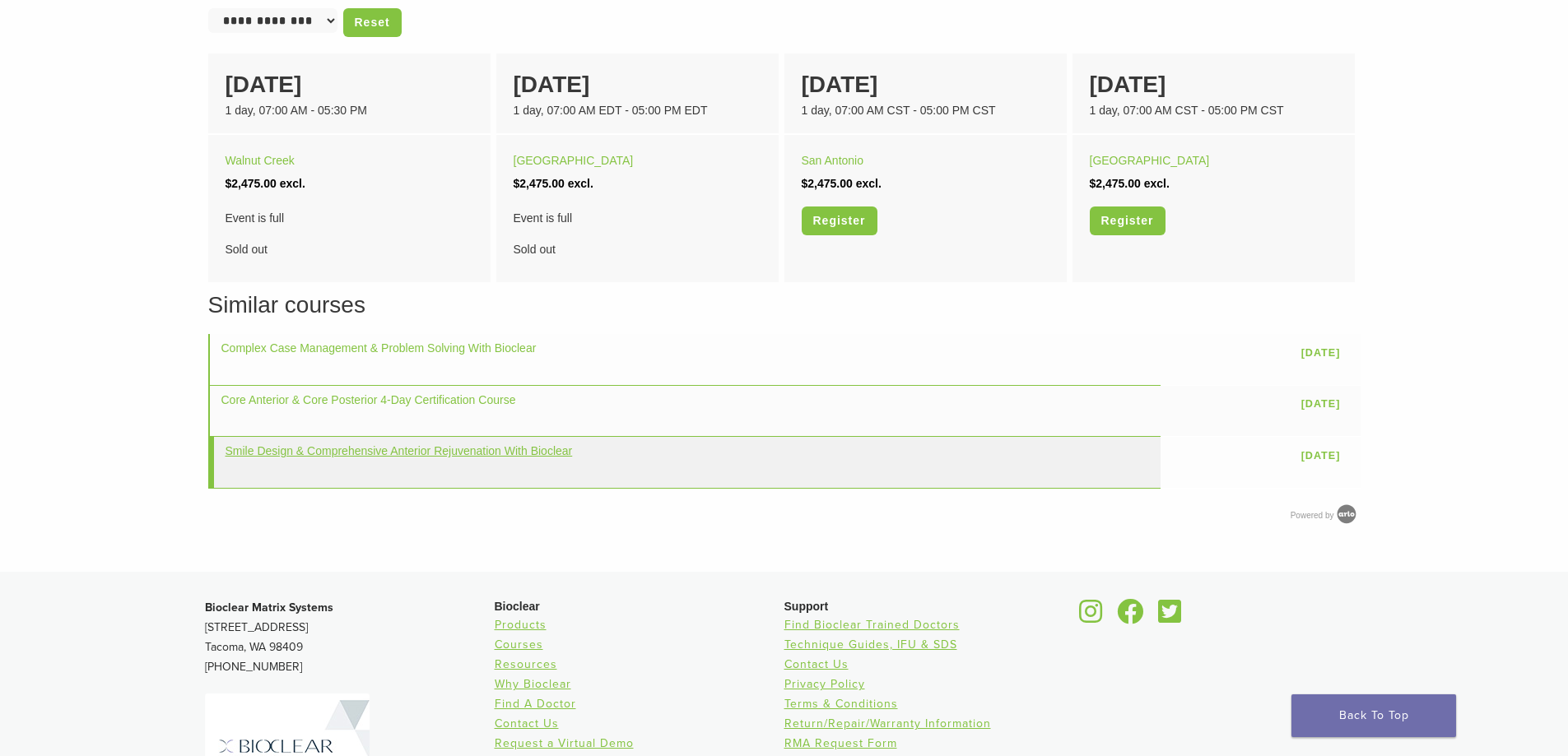
click at [436, 453] on link "Smile Design & Comprehensive Anterior Rejuvenation With Bioclear" at bounding box center [399, 451] width 347 height 13
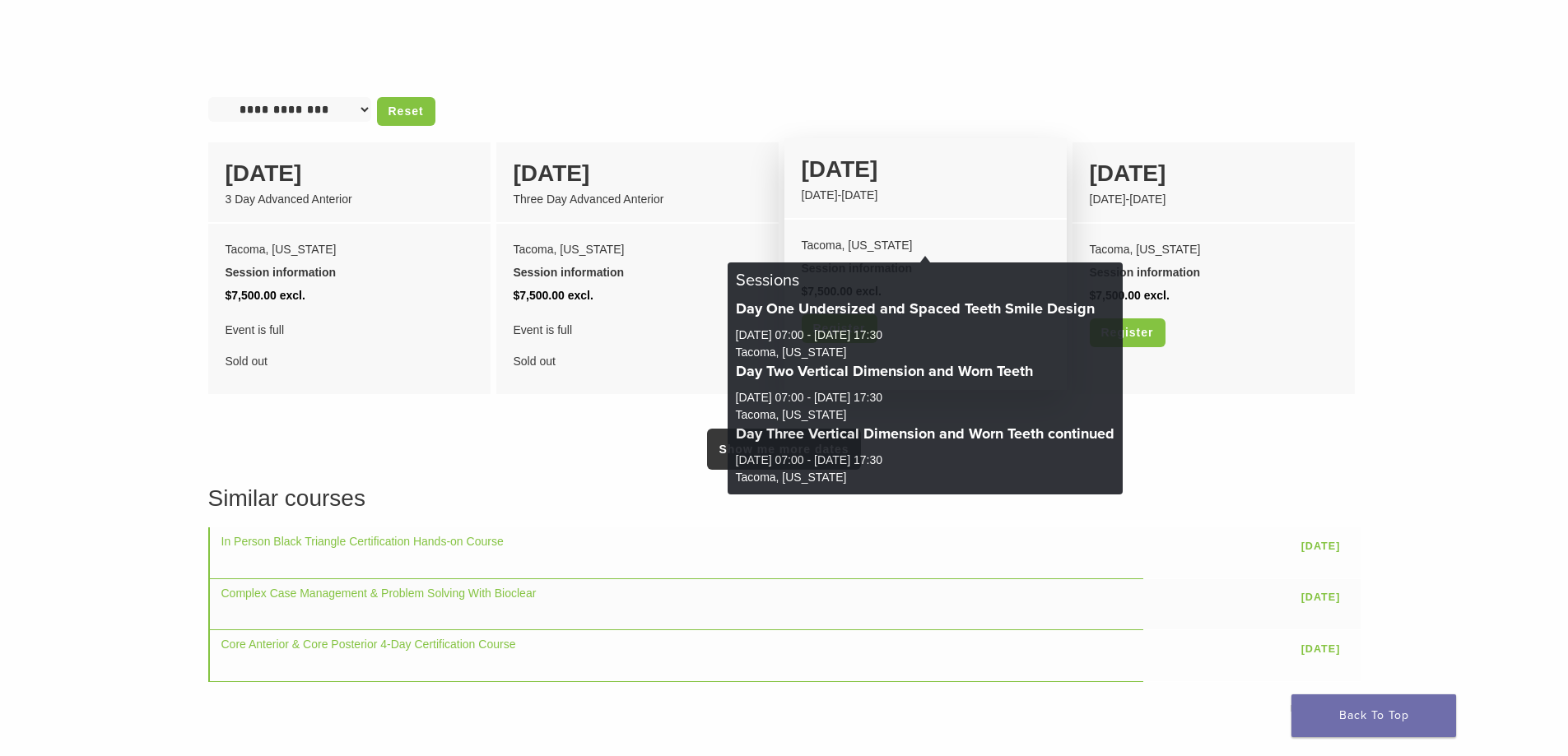
scroll to position [1235, 0]
